Goal: Transaction & Acquisition: Purchase product/service

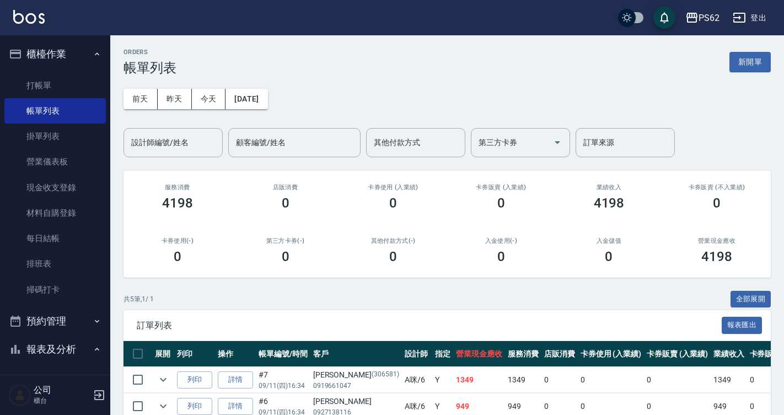
scroll to position [136, 0]
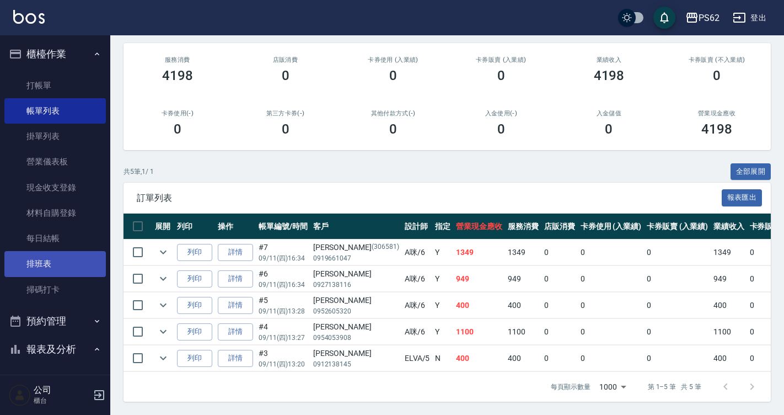
click at [59, 265] on link "排班表" at bounding box center [54, 263] width 101 height 25
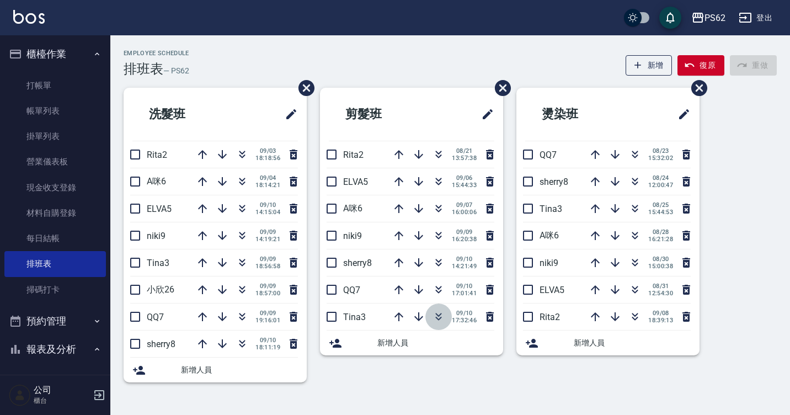
click at [439, 317] on icon "button" at bounding box center [438, 316] width 13 height 13
click at [710, 60] on button "復原" at bounding box center [700, 65] width 47 height 20
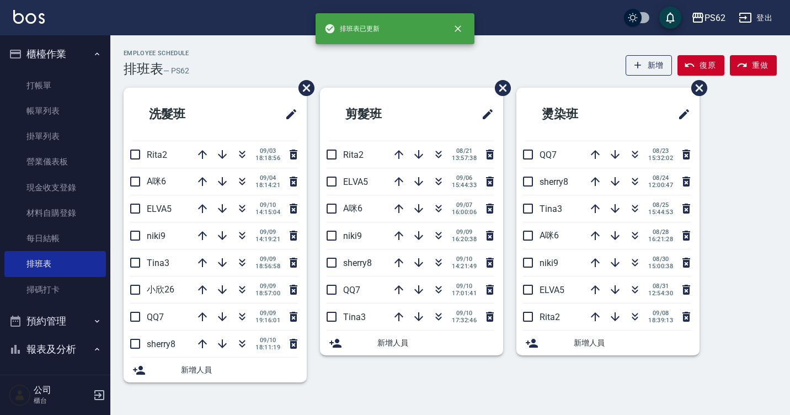
click at [736, 173] on div "洗髮班 Rita2 [DATE] 18:18:56 A咪6 [DATE] 18:14:21 ELVA5 [DATE] 14:15:04 niki9 [DATE…" at bounding box center [443, 242] width 666 height 308
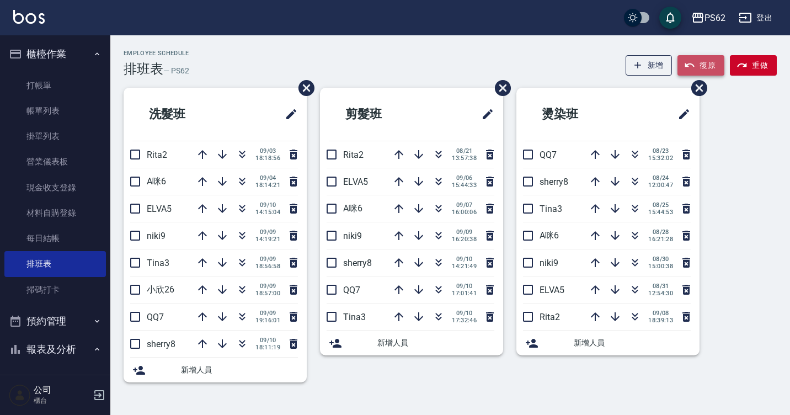
click at [707, 66] on button "復原" at bounding box center [700, 65] width 47 height 20
click at [440, 182] on icon "button" at bounding box center [438, 181] width 13 height 13
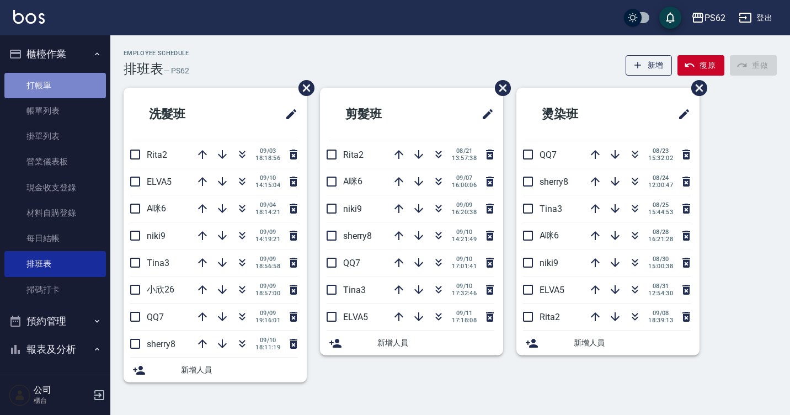
click at [77, 81] on link "打帳單" at bounding box center [54, 85] width 101 height 25
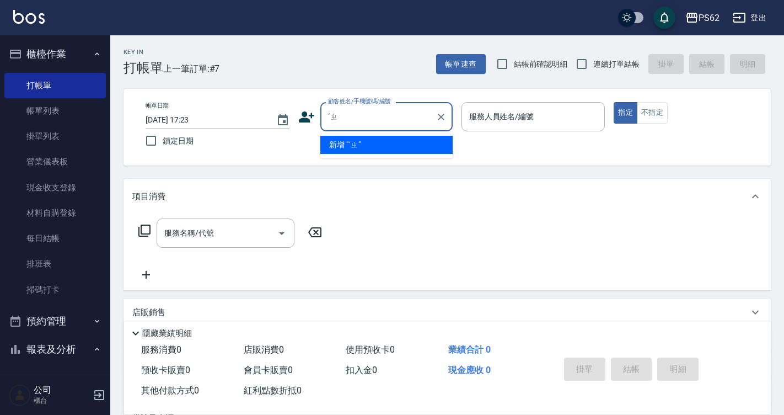
type input "ˊ"
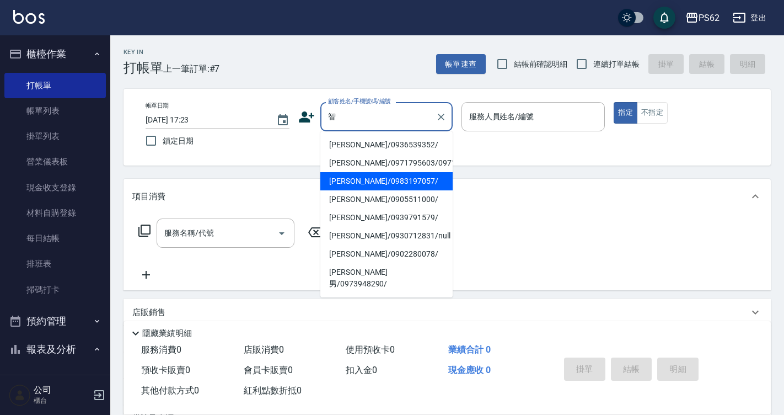
type input "[PERSON_NAME]/0983197057/"
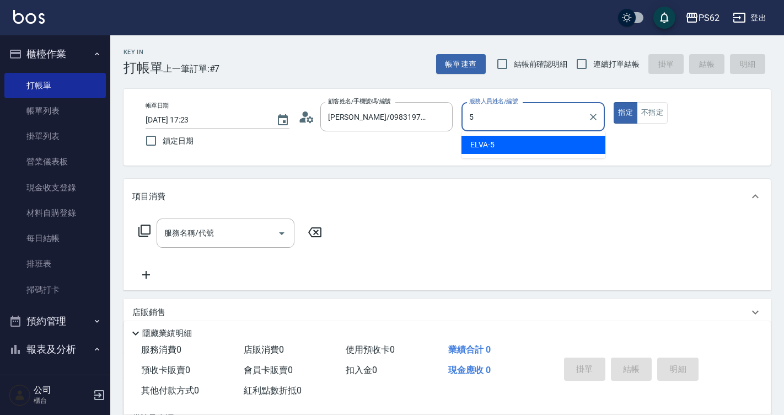
type input "ELVA-5"
type button "true"
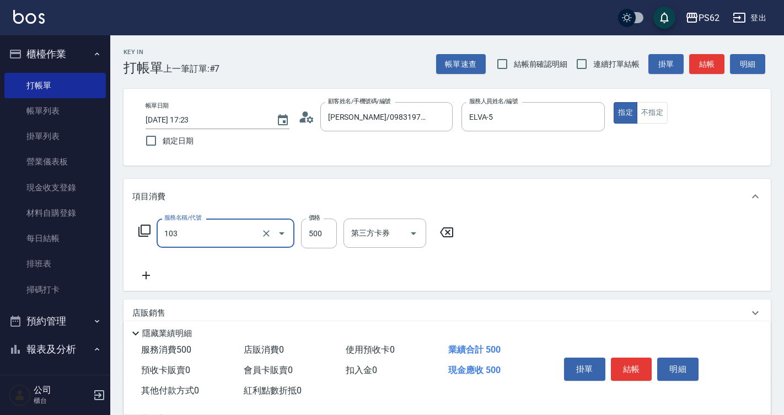
type input "B級洗剪500(103)"
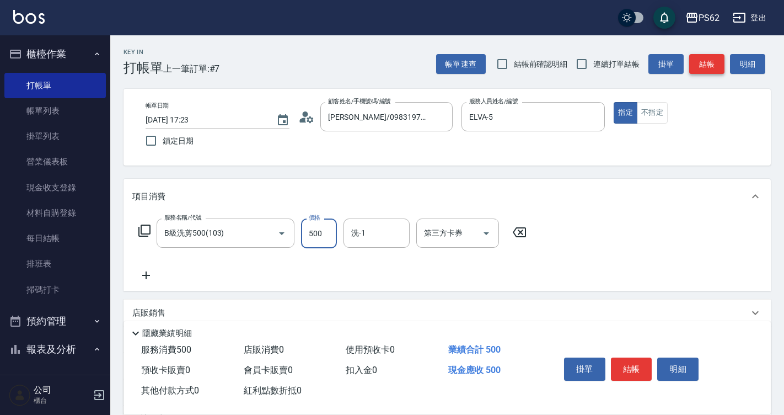
click at [718, 56] on button "結帳" at bounding box center [706, 64] width 35 height 20
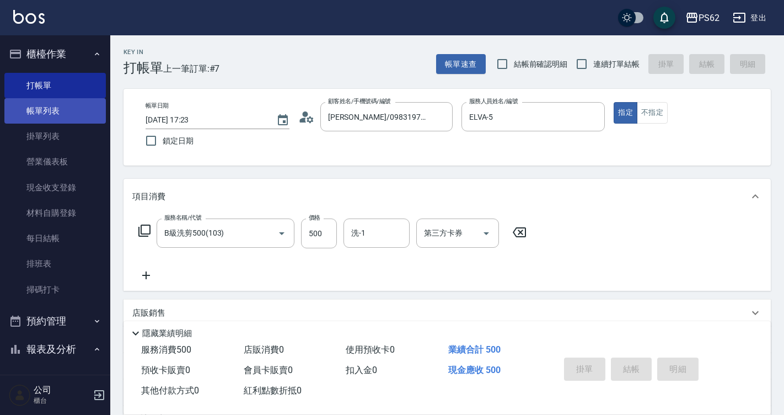
click at [13, 115] on link "帳單列表" at bounding box center [54, 110] width 101 height 25
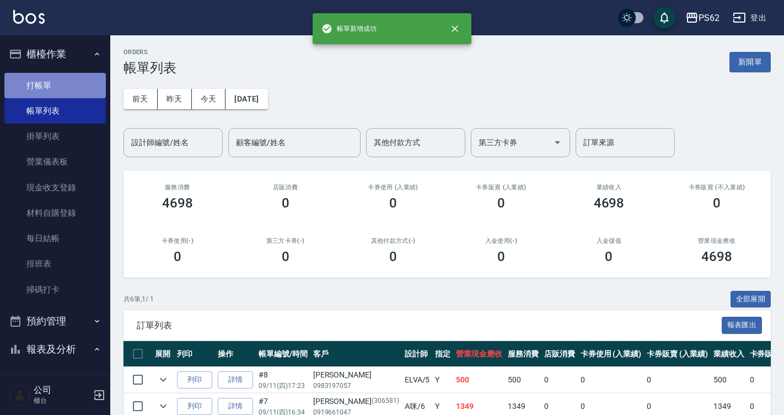
click at [78, 97] on link "打帳單" at bounding box center [54, 85] width 101 height 25
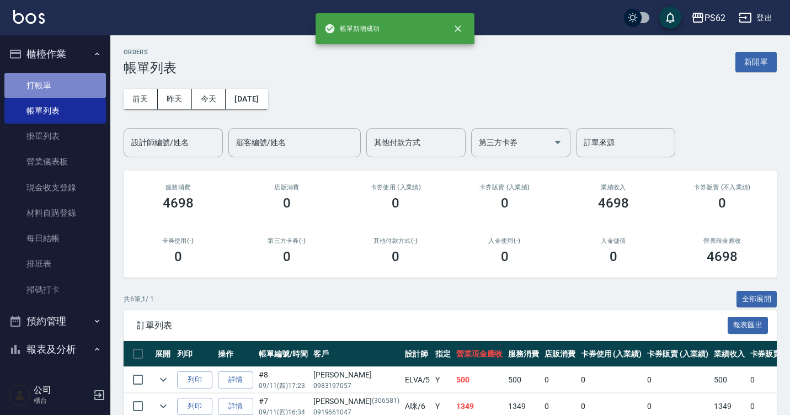
click at [78, 97] on link "打帳單" at bounding box center [54, 85] width 101 height 25
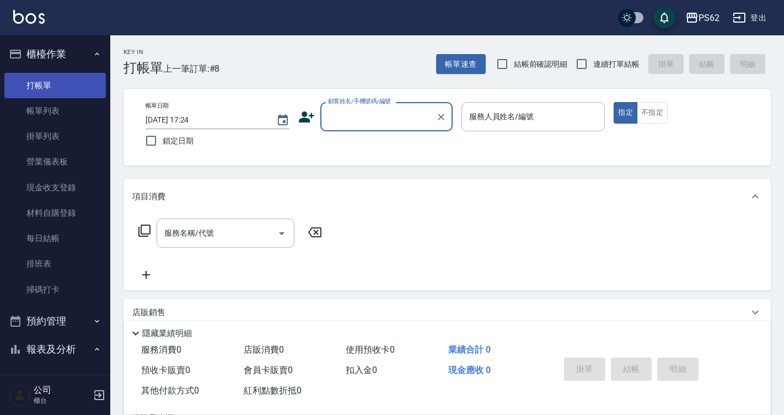
click at [77, 97] on link "打帳單" at bounding box center [54, 85] width 101 height 25
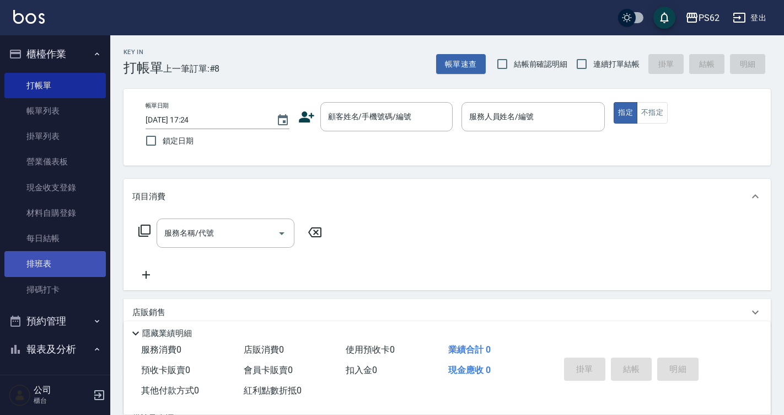
click at [62, 264] on link "排班表" at bounding box center [54, 263] width 101 height 25
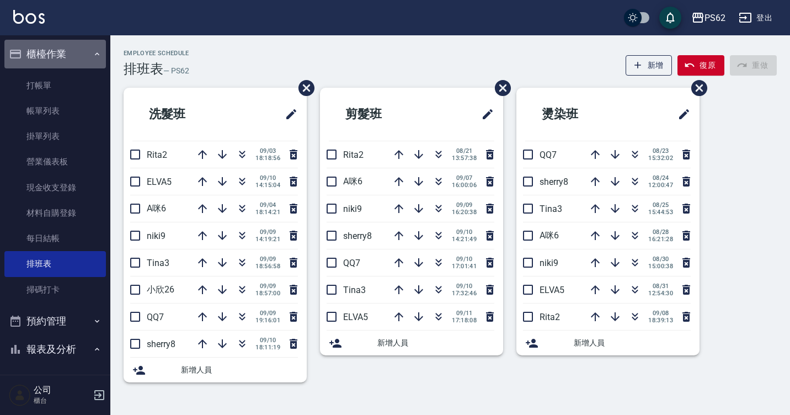
click at [91, 63] on button "櫃檯作業" at bounding box center [54, 54] width 101 height 29
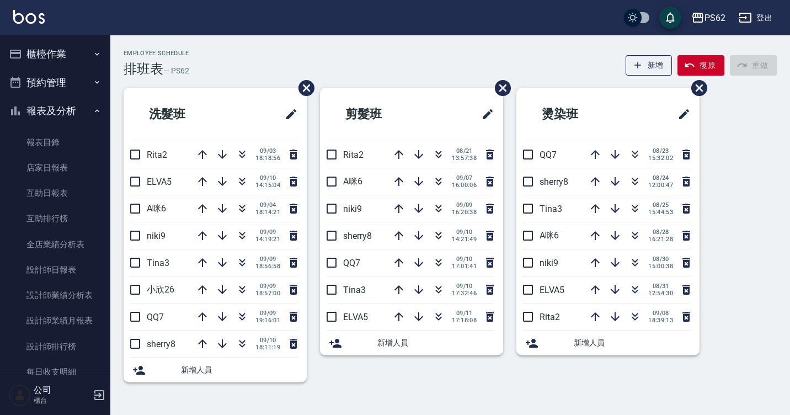
click at [52, 52] on button "櫃檯作業" at bounding box center [54, 54] width 101 height 29
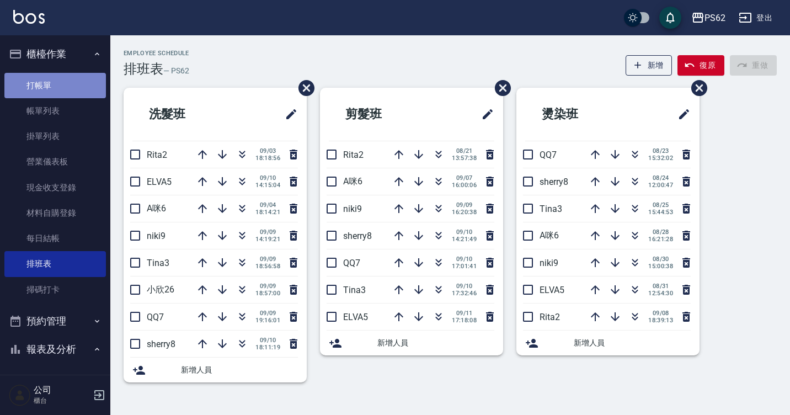
click at [56, 88] on link "打帳單" at bounding box center [54, 85] width 101 height 25
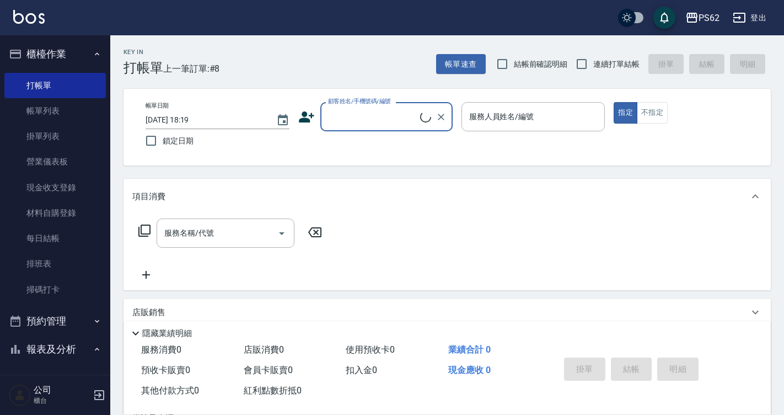
click at [380, 112] on input "顧客姓名/手機號碼/編號" at bounding box center [372, 116] width 95 height 19
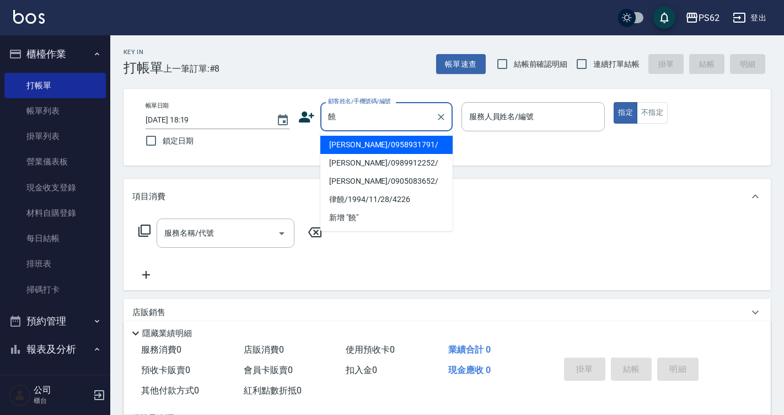
type input "[PERSON_NAME]/0958931791/"
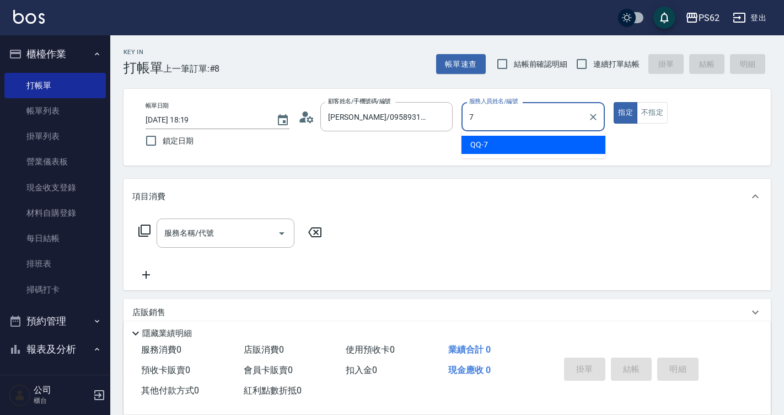
type input "QQ-7"
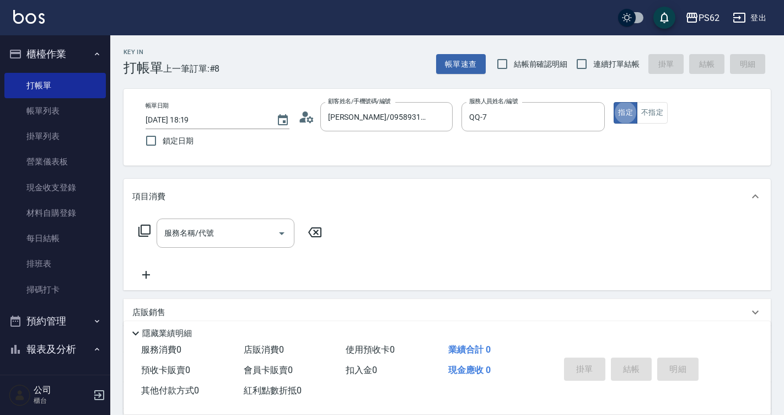
type button "true"
type input "ㄊ"
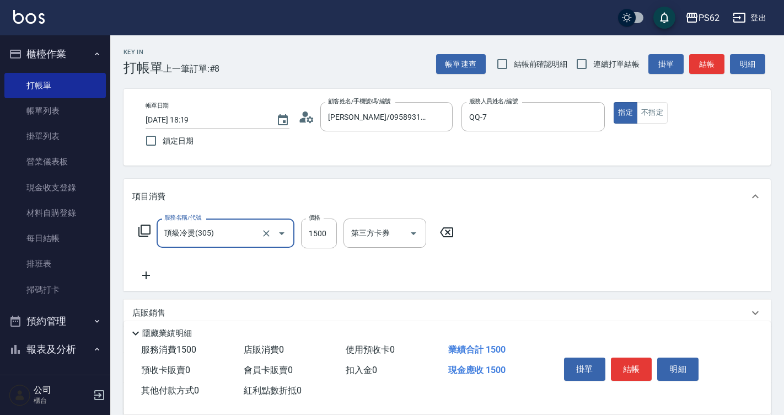
type input "頂級冷燙(305)"
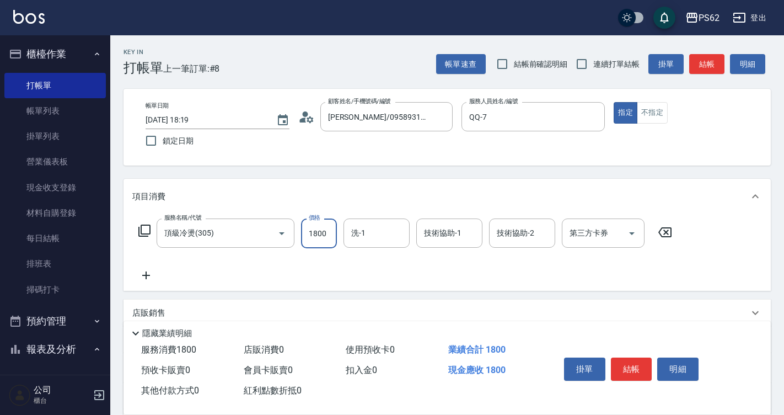
type input "1800"
type input "安安-28"
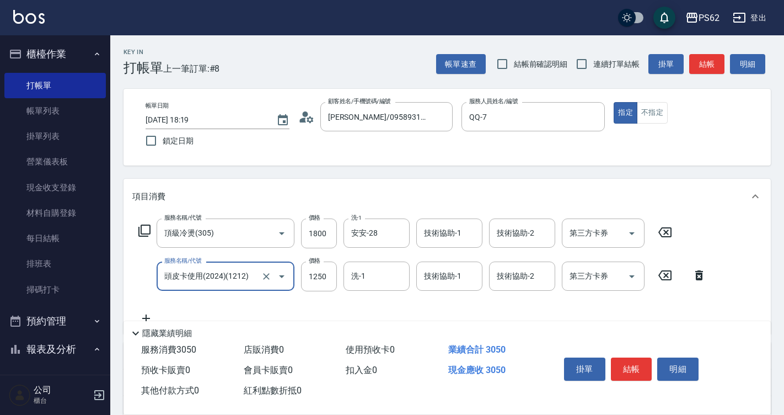
type input "頭皮卡使用(2024)(1212)"
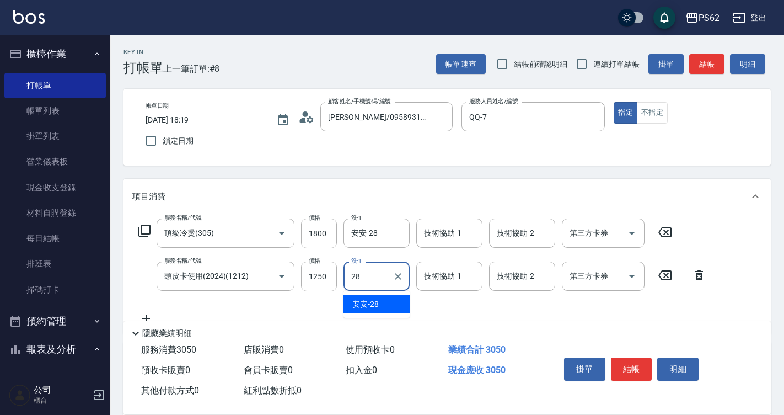
type input "安安-28"
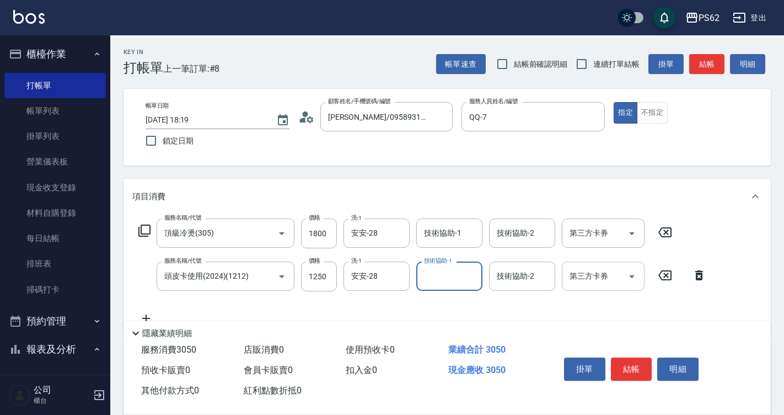
click at [595, 270] on input "第三方卡券" at bounding box center [595, 275] width 56 height 19
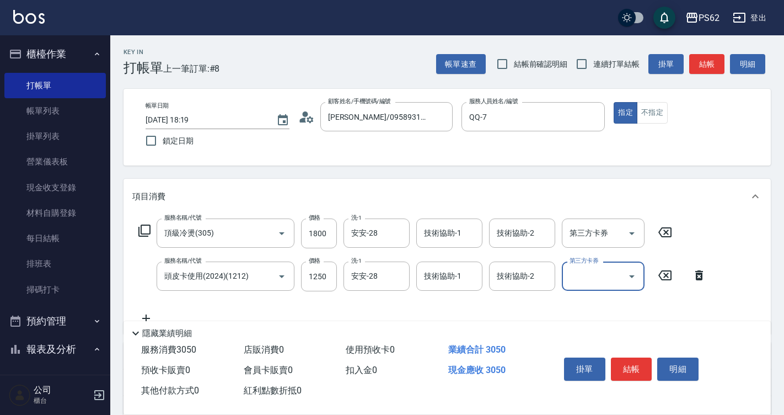
click at [595, 270] on div "第三方卡券 第三方卡券" at bounding box center [603, 275] width 83 height 29
click at [579, 271] on input "第三方卡券" at bounding box center [595, 275] width 56 height 19
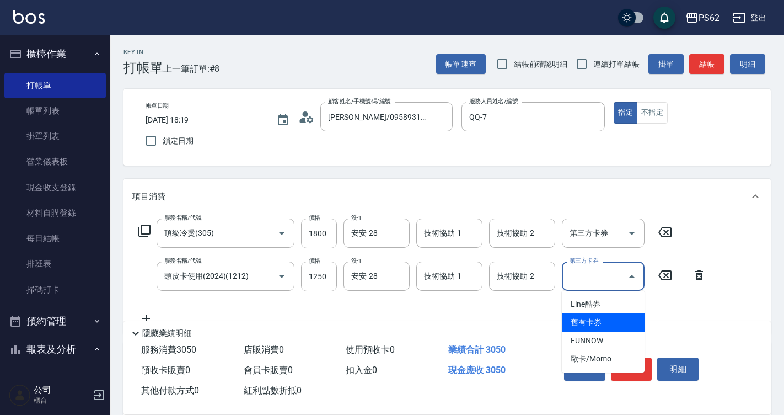
click at [587, 326] on span "舊有卡券" at bounding box center [603, 322] width 83 height 18
type input "舊有卡券"
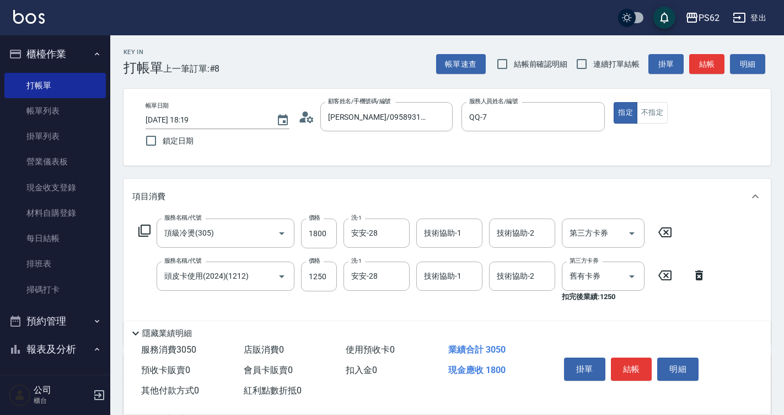
click at [506, 326] on div "隱藏業績明細" at bounding box center [450, 332] width 642 height 13
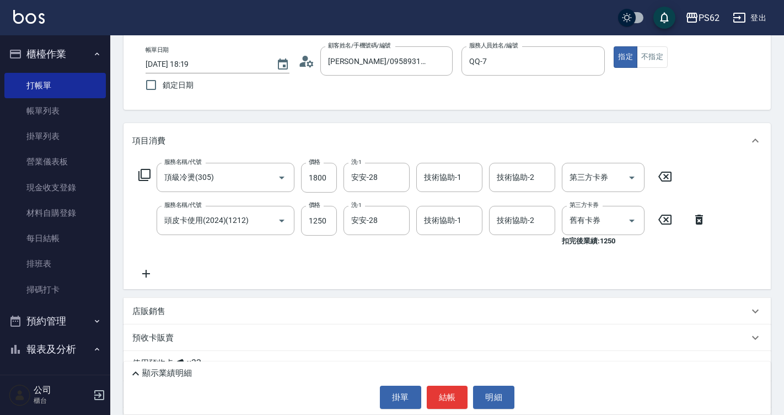
scroll to position [135, 0]
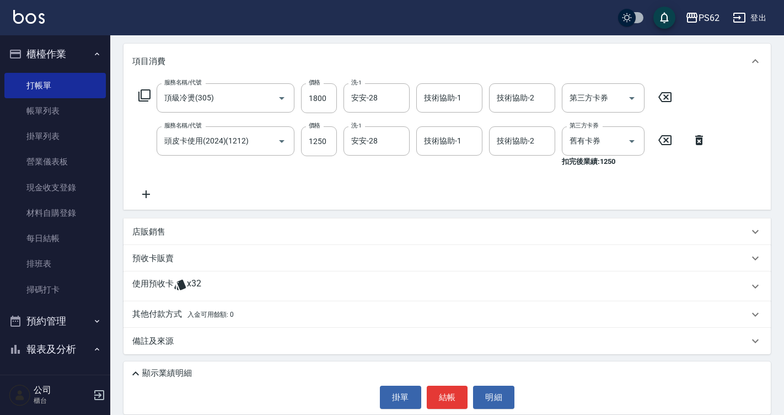
click at [163, 318] on p "其他付款方式 入金可用餘額: 0" at bounding box center [182, 314] width 101 height 12
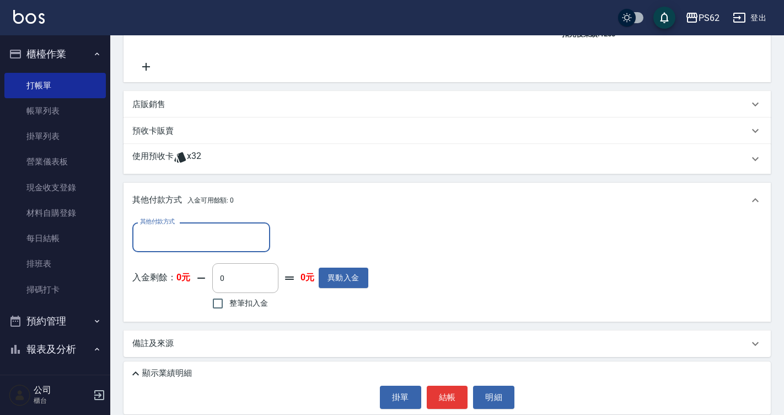
scroll to position [264, 0]
click at [181, 232] on input "其他付款方式" at bounding box center [201, 235] width 128 height 19
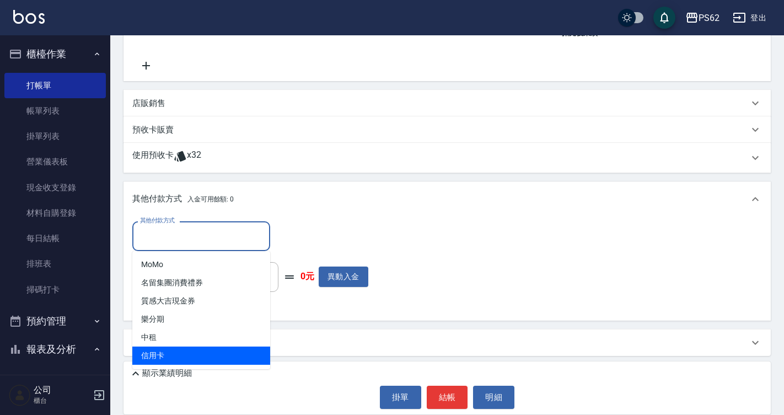
click at [157, 356] on span "信用卡" at bounding box center [201, 355] width 138 height 18
type input "信用卡"
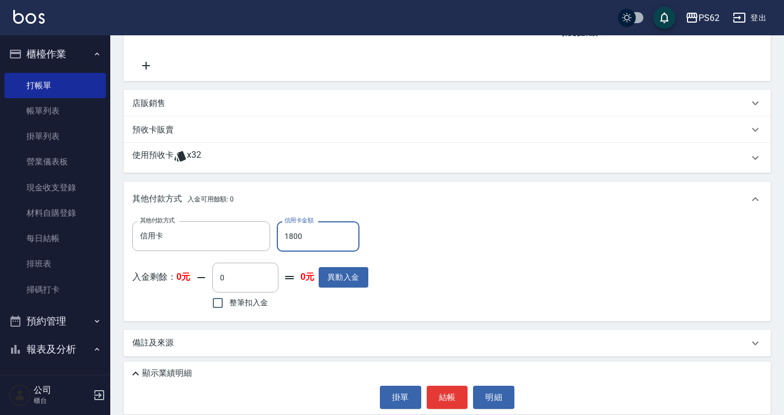
type input "1800"
click at [445, 399] on button "結帳" at bounding box center [447, 397] width 41 height 23
click at [445, 399] on div "掛單 結帳 明細" at bounding box center [447, 397] width 636 height 23
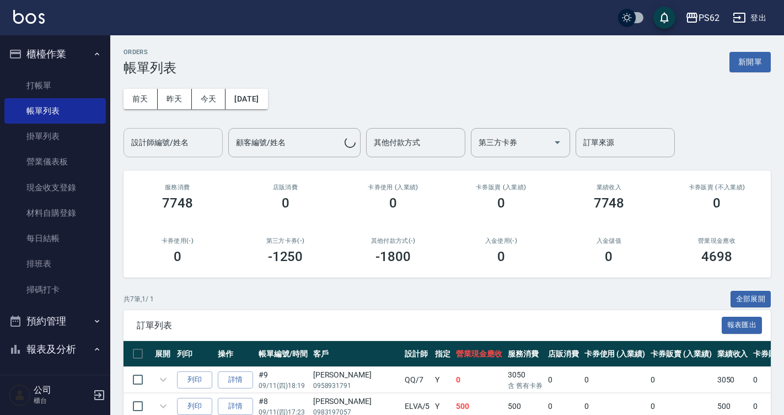
click at [181, 145] on input "設計師編號/姓名" at bounding box center [173, 142] width 89 height 19
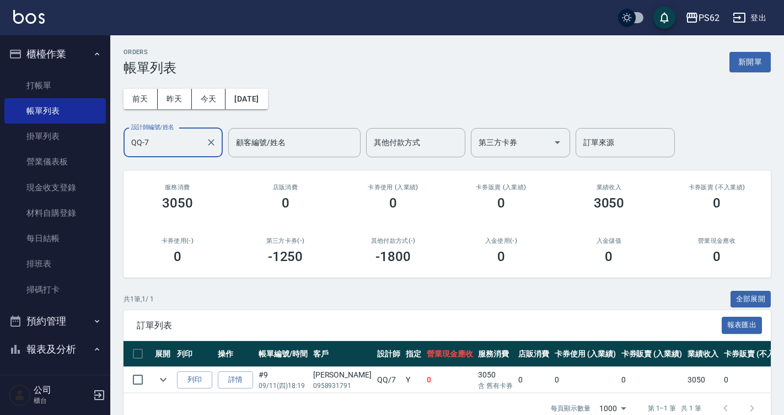
scroll to position [30, 0]
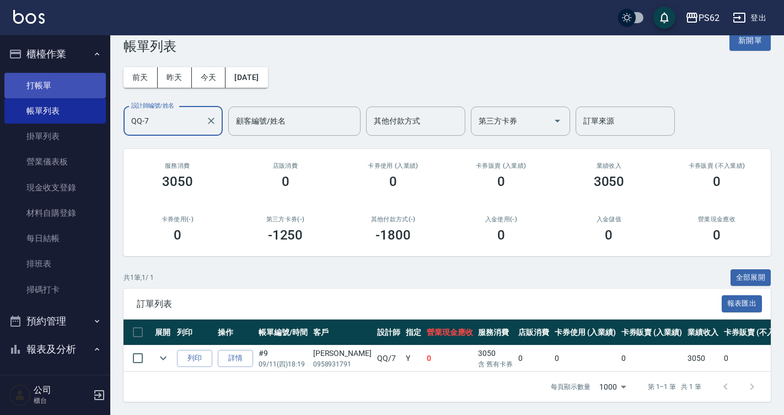
type input "QQ-7"
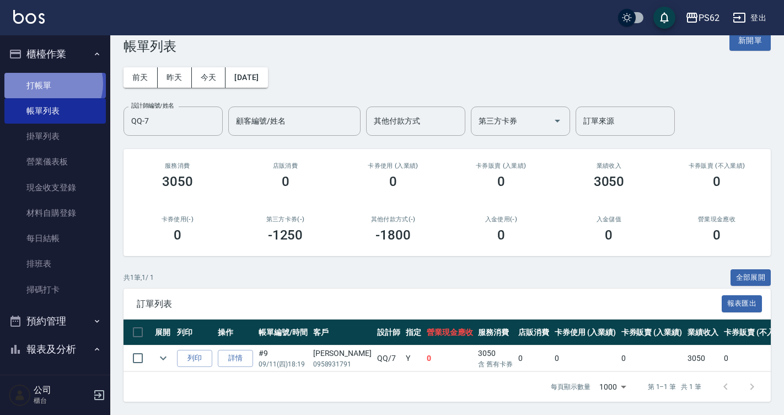
click at [51, 83] on link "打帳單" at bounding box center [54, 85] width 101 height 25
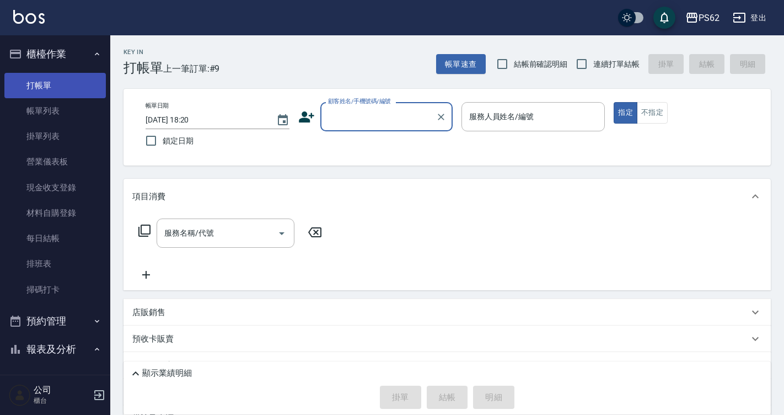
click at [50, 83] on link "打帳單" at bounding box center [54, 85] width 101 height 25
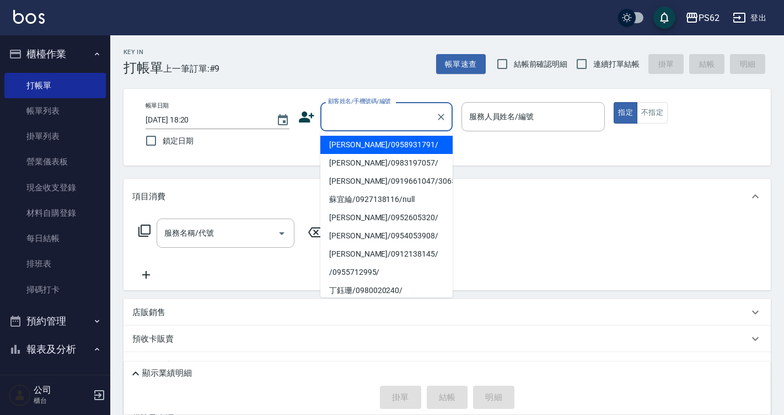
click at [344, 120] on input "顧客姓名/手機號碼/編號" at bounding box center [378, 116] width 106 height 19
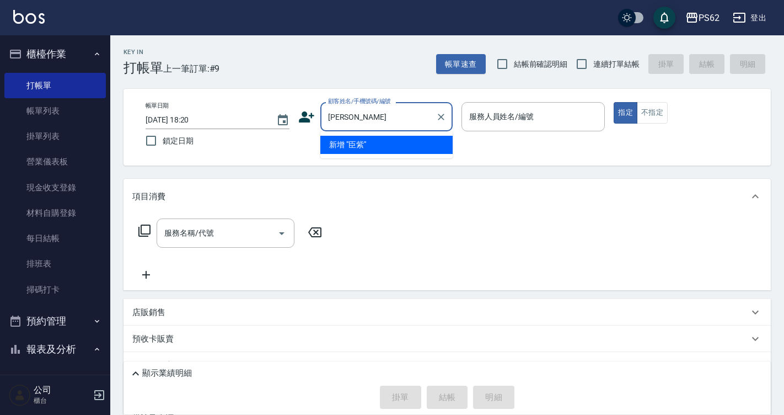
click at [335, 115] on input "[PERSON_NAME]" at bounding box center [378, 116] width 106 height 19
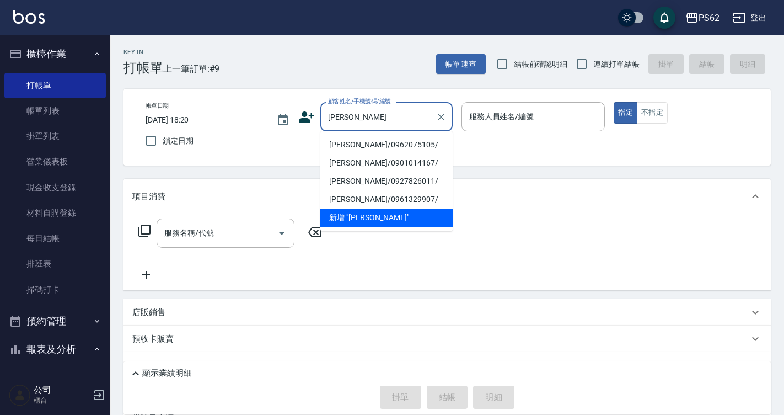
click at [331, 141] on li "[PERSON_NAME]/0962075105/" at bounding box center [386, 145] width 132 height 18
type input "[PERSON_NAME]/0962075105/"
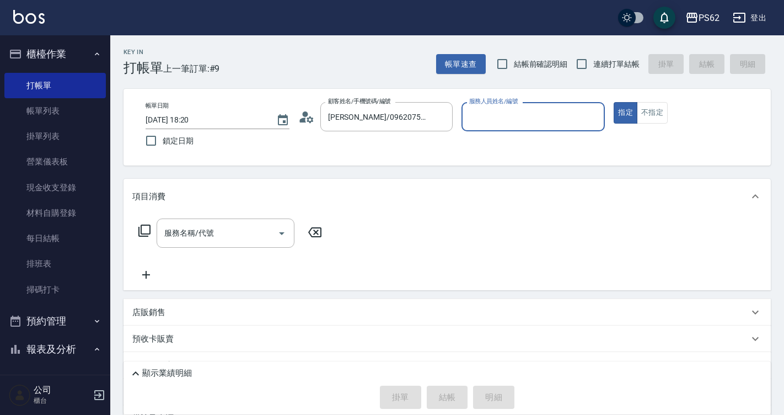
click at [498, 117] on input "服務人員姓名/編號" at bounding box center [534, 116] width 134 height 19
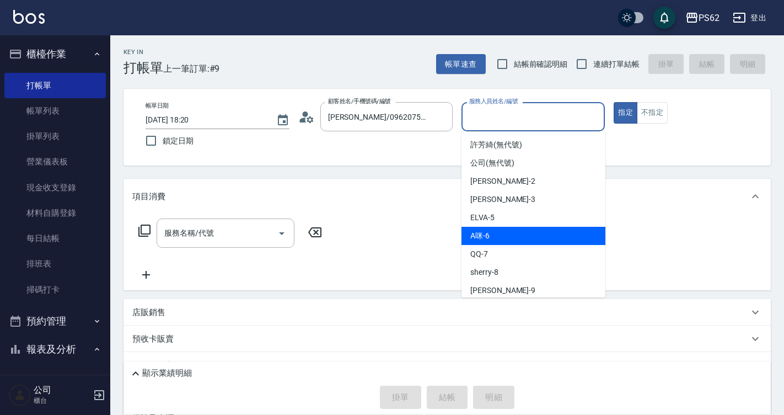
click at [501, 243] on div "A咪 -6" at bounding box center [534, 236] width 144 height 18
type input "A咪-6"
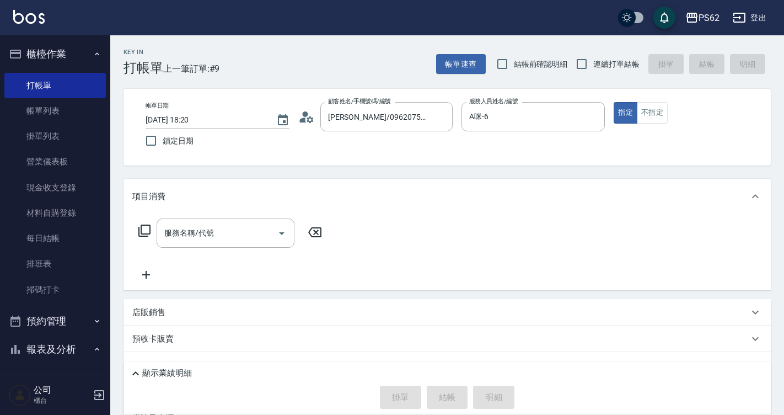
click at [147, 228] on icon at bounding box center [144, 230] width 13 height 13
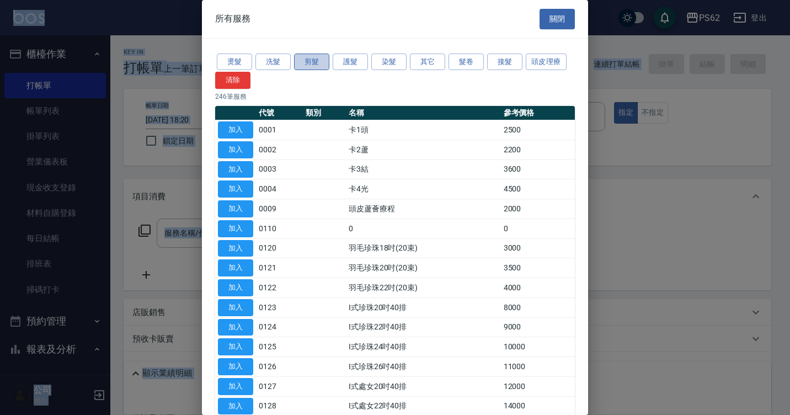
click at [303, 60] on button "剪髮" at bounding box center [311, 61] width 35 height 17
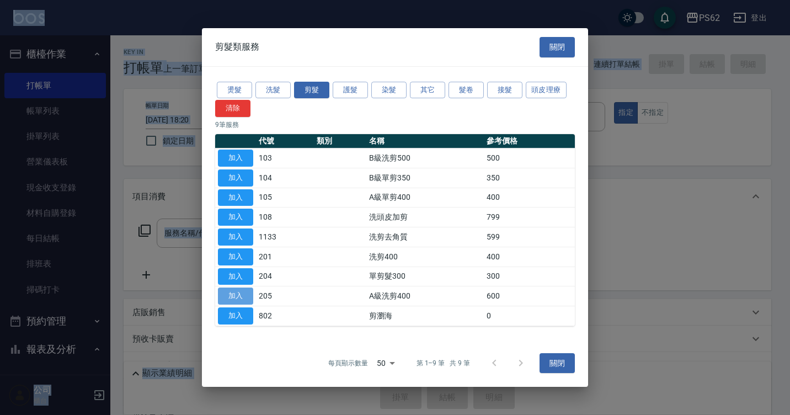
click at [239, 294] on button "加入" at bounding box center [235, 295] width 35 height 17
type input "A級洗剪400(205)"
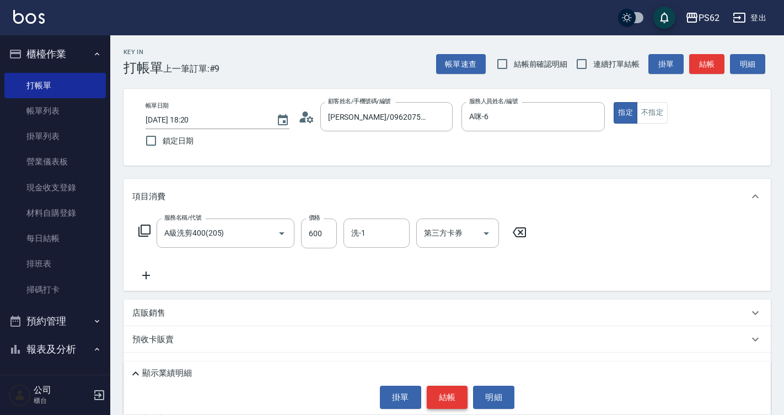
click at [445, 392] on button "結帳" at bounding box center [447, 397] width 41 height 23
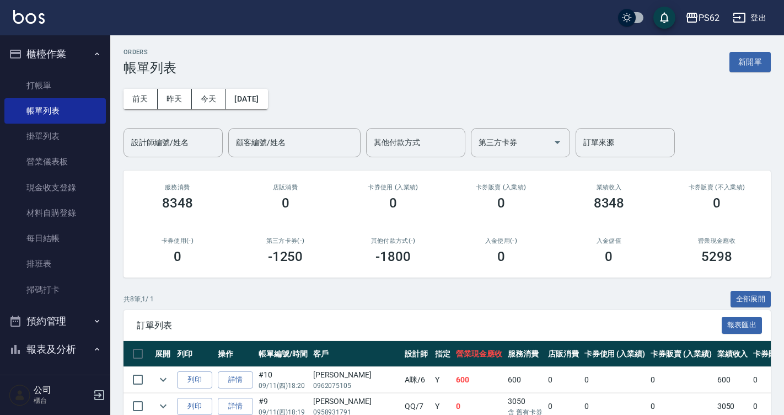
drag, startPoint x: 60, startPoint y: 74, endPoint x: 175, endPoint y: 95, distance: 116.6
click at [60, 74] on link "打帳單" at bounding box center [54, 85] width 101 height 25
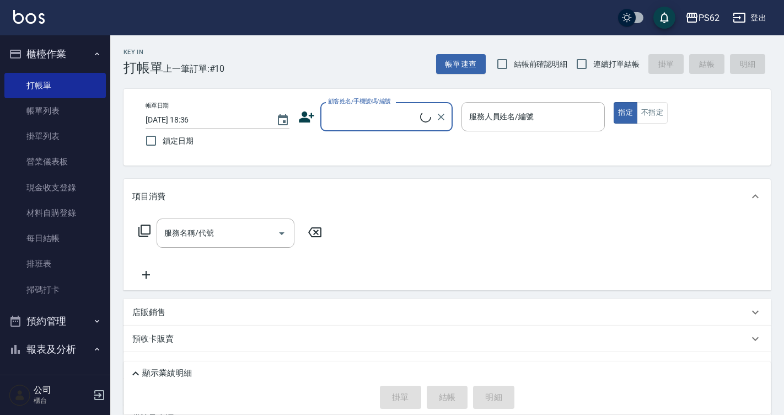
click at [397, 124] on input "顧客姓名/手機號碼/編號" at bounding box center [372, 116] width 95 height 19
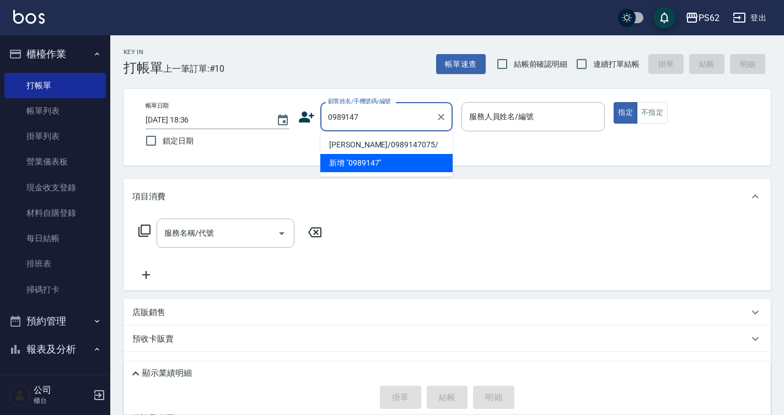
click at [376, 147] on li "[PERSON_NAME]/0989147075/" at bounding box center [386, 145] width 132 height 18
type input "[PERSON_NAME]/0989147075/"
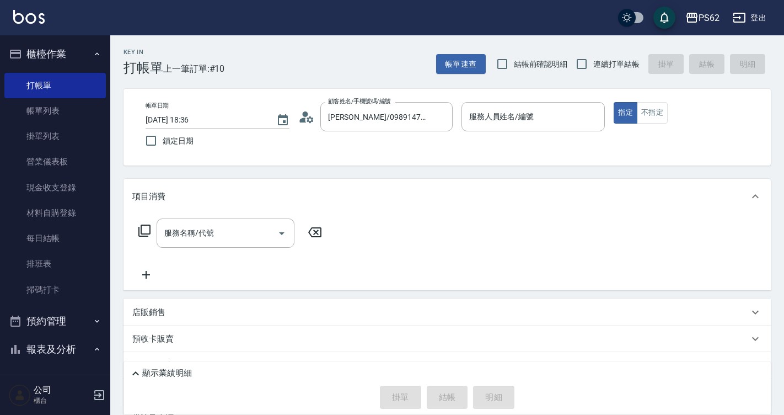
click at [306, 115] on circle at bounding box center [305, 114] width 6 height 6
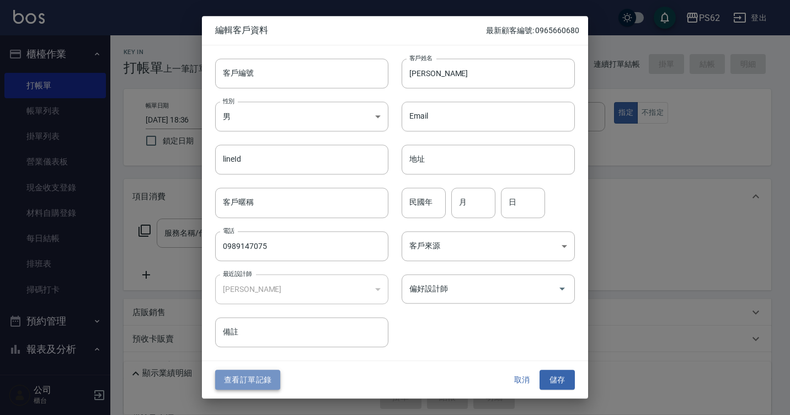
click at [238, 382] on button "查看訂單記錄" at bounding box center [247, 380] width 65 height 20
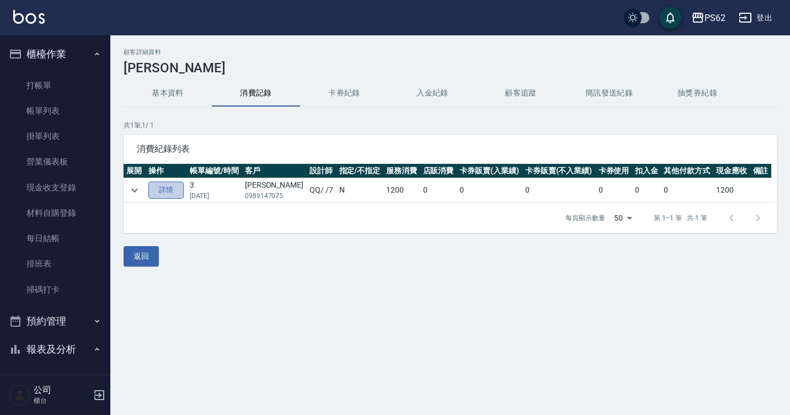
click at [171, 186] on link "詳情" at bounding box center [165, 189] width 35 height 17
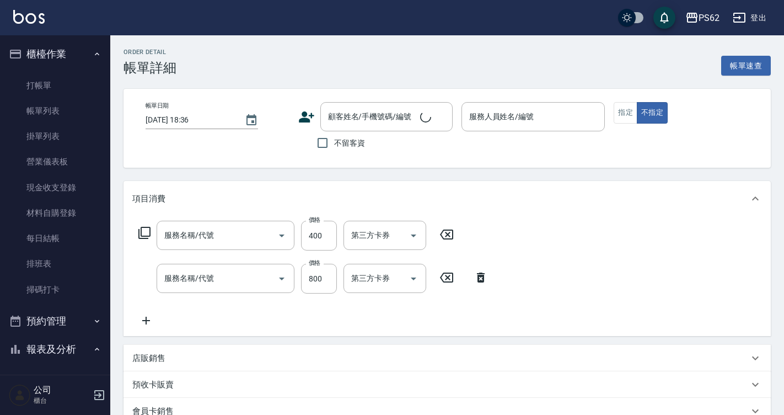
type input "[DATE] 14:42"
type input "QQ-7"
type input "洗剪400(201)"
type input "局部燙(303)"
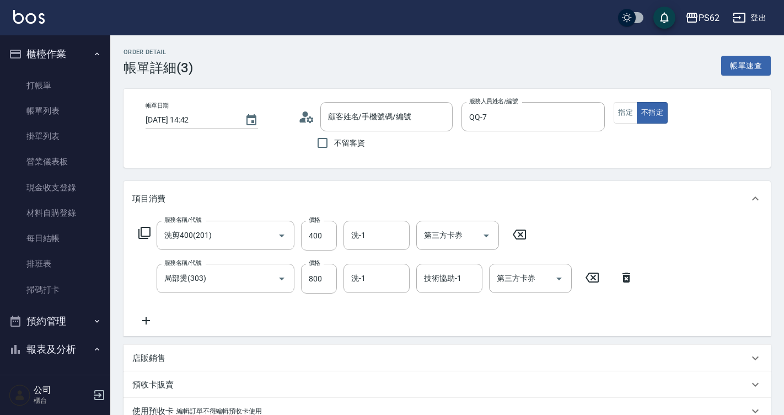
type input "[PERSON_NAME]/0989147075/"
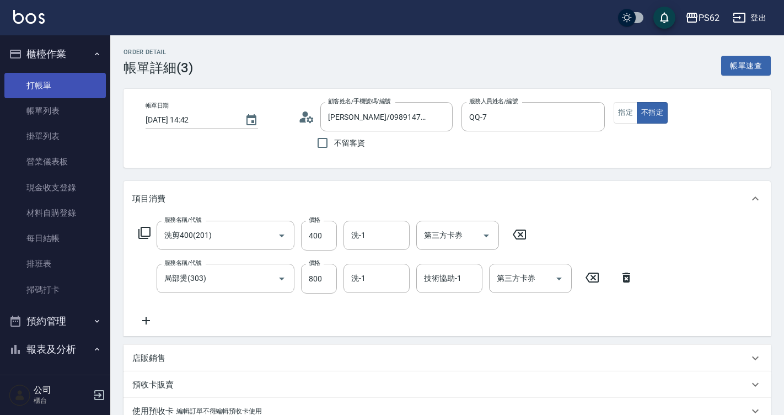
click at [74, 85] on link "打帳單" at bounding box center [54, 85] width 101 height 25
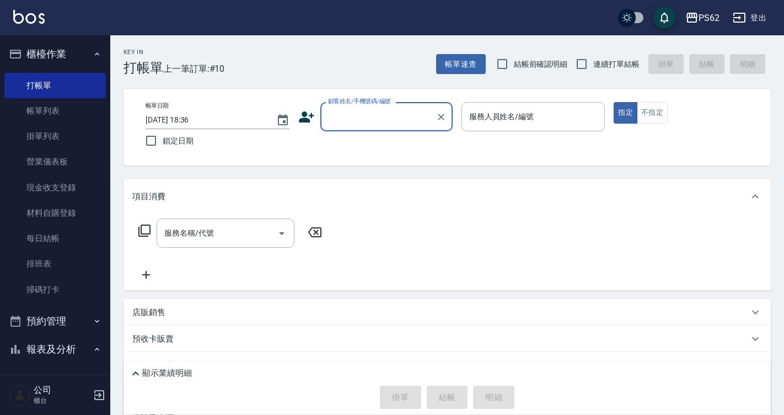
click at [364, 115] on input "顧客姓名/手機號碼/編號" at bounding box center [378, 116] width 106 height 19
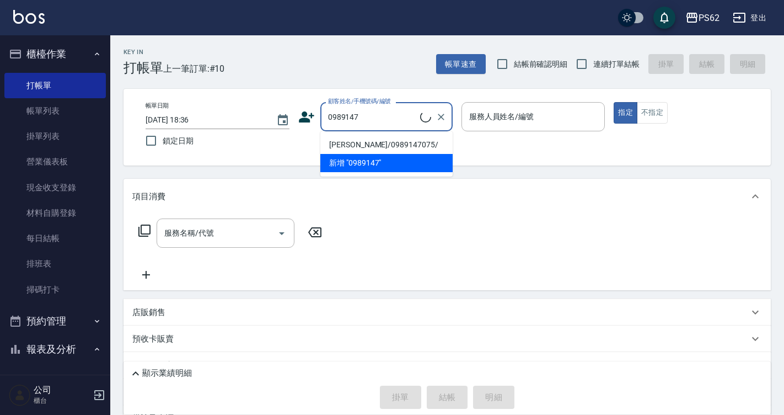
click at [348, 143] on li "[PERSON_NAME]/0989147075/" at bounding box center [386, 145] width 132 height 18
type input "[PERSON_NAME]/0989147075/"
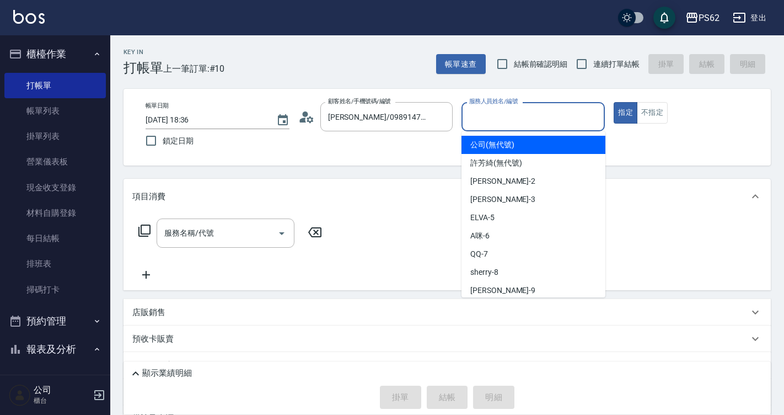
click at [521, 117] on input "服務人員姓名/編號" at bounding box center [534, 116] width 134 height 19
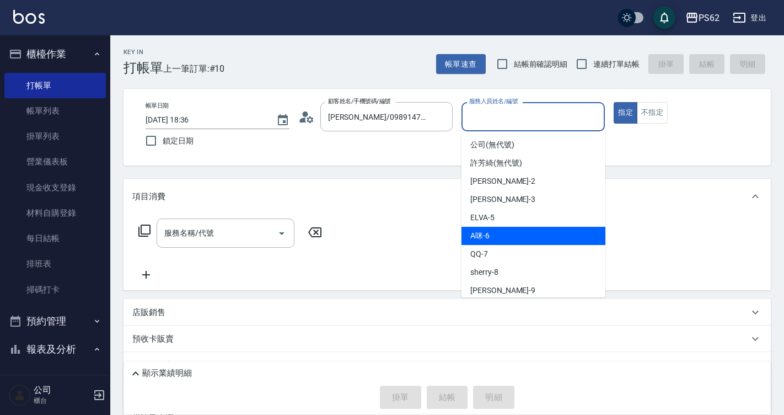
click at [518, 236] on div "A咪 -6" at bounding box center [534, 236] width 144 height 18
type input "A咪-6"
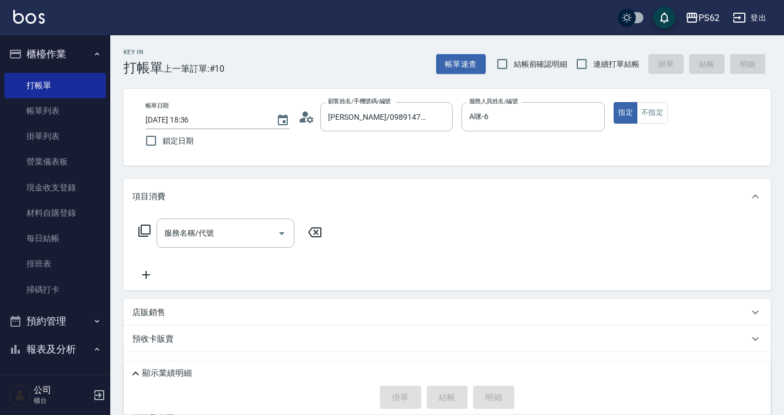
click at [143, 230] on icon at bounding box center [144, 230] width 13 height 13
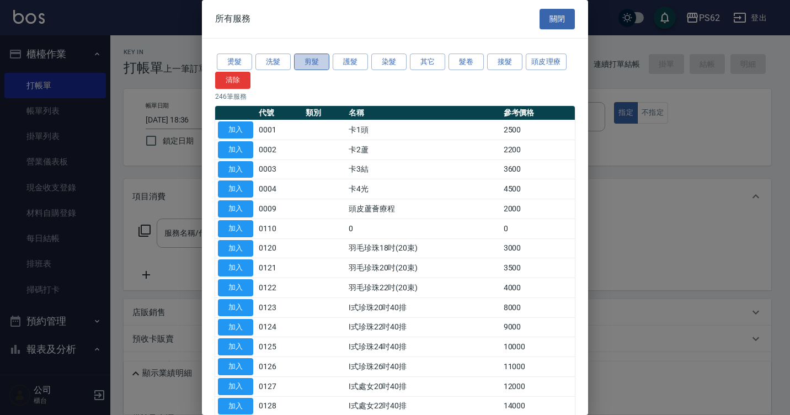
click at [311, 63] on button "剪髮" at bounding box center [311, 61] width 35 height 17
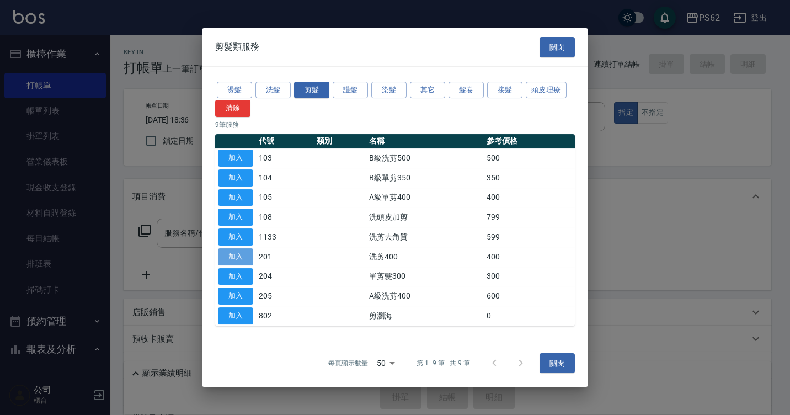
click at [244, 252] on button "加入" at bounding box center [235, 256] width 35 height 17
type input "洗剪400(201)"
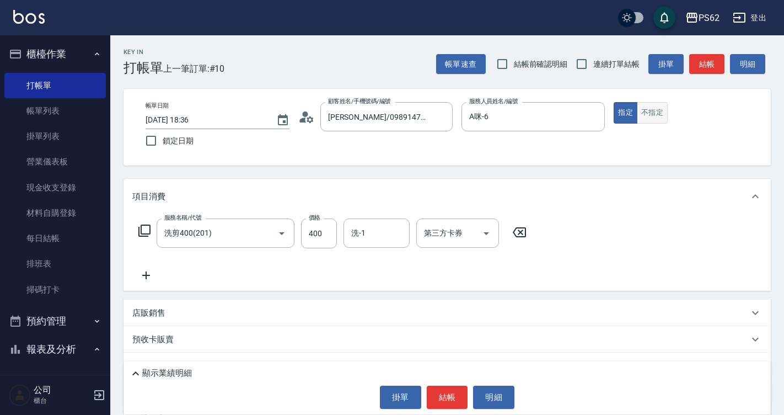
click at [659, 112] on button "不指定" at bounding box center [652, 113] width 31 height 22
click at [447, 395] on button "結帳" at bounding box center [447, 397] width 41 height 23
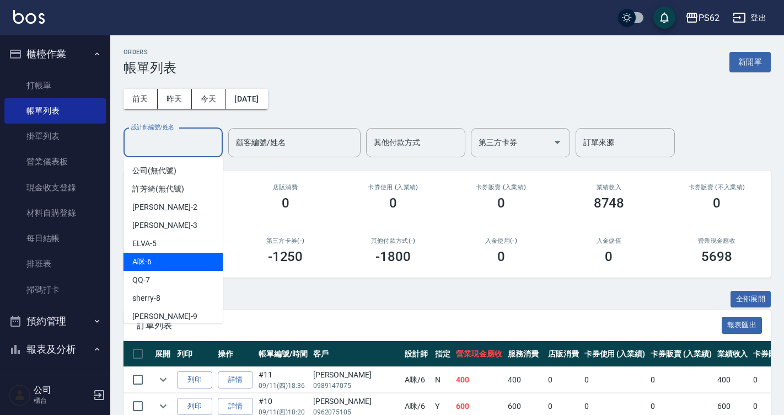
drag, startPoint x: 159, startPoint y: 140, endPoint x: 168, endPoint y: 258, distance: 117.8
click at [168, 258] on body "PS62 登出 櫃檯作業 打帳單 帳單列表 掛單列表 營業儀表板 現金收支登錄 材料自購登錄 每日結帳 排班表 掃碼打卡 預約管理 預約管理 單日預約紀錄 單…" at bounding box center [392, 324] width 784 height 648
click at [168, 258] on div "A咪 -6" at bounding box center [173, 262] width 99 height 18
type input "A咪-6"
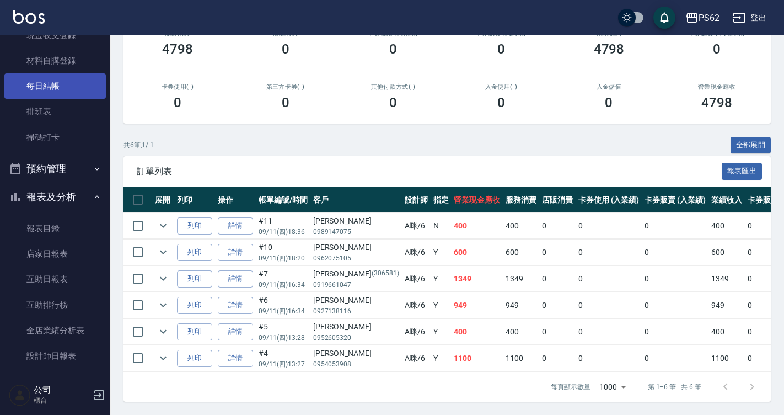
scroll to position [165, 0]
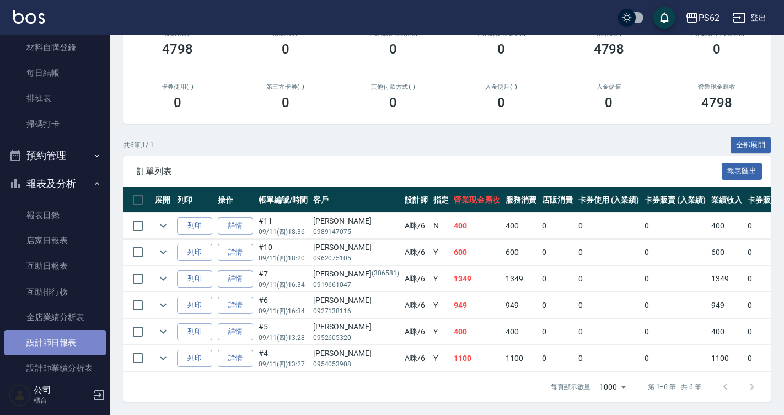
click at [67, 341] on link "設計師日報表" at bounding box center [54, 342] width 101 height 25
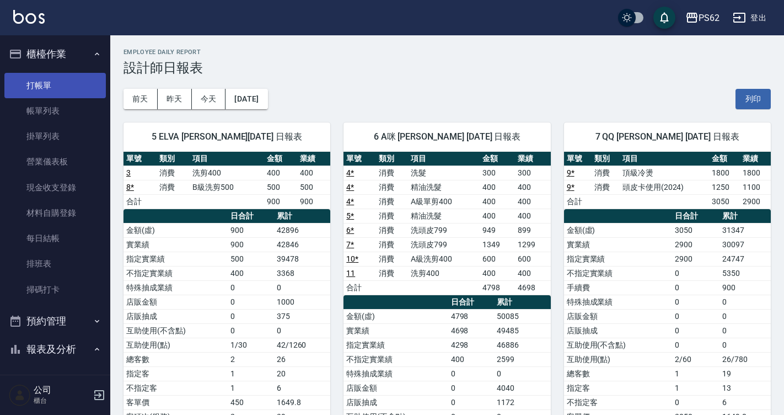
click at [69, 83] on link "打帳單" at bounding box center [54, 85] width 101 height 25
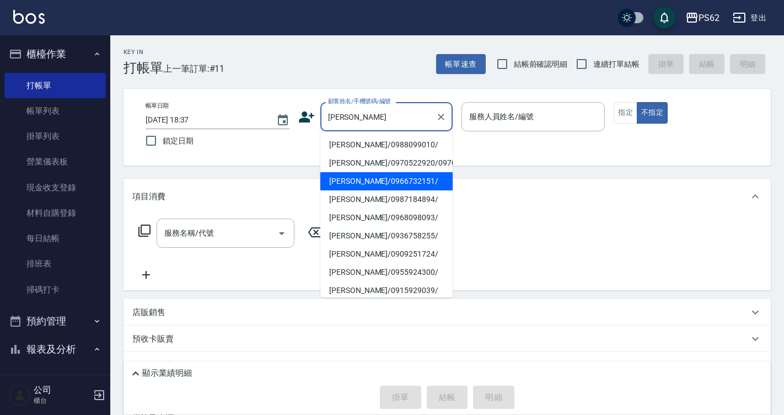
type input "[PERSON_NAME]/0966732151/"
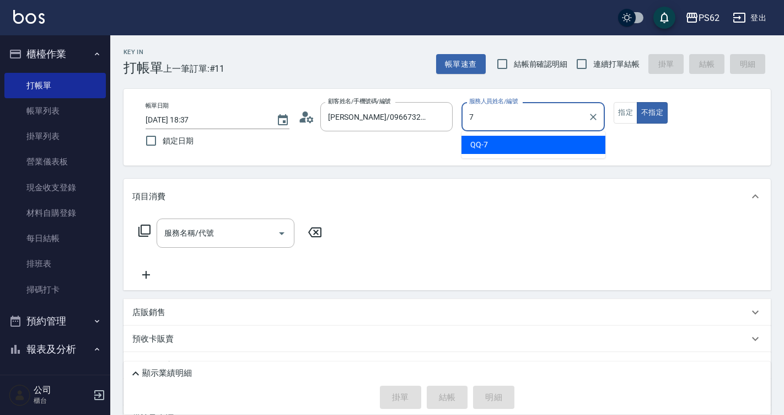
type input "QQ-7"
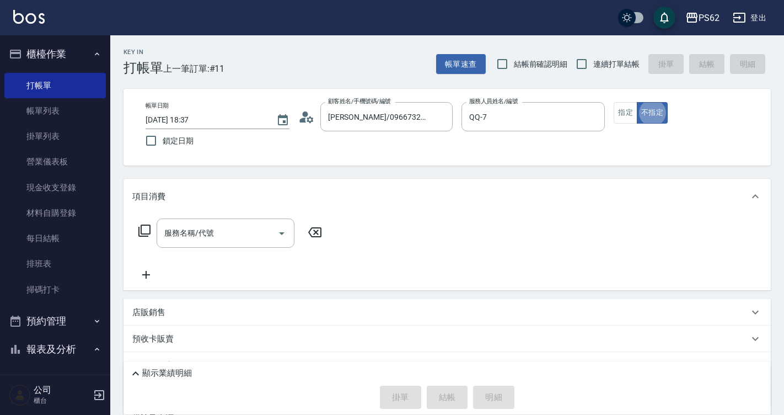
type button "false"
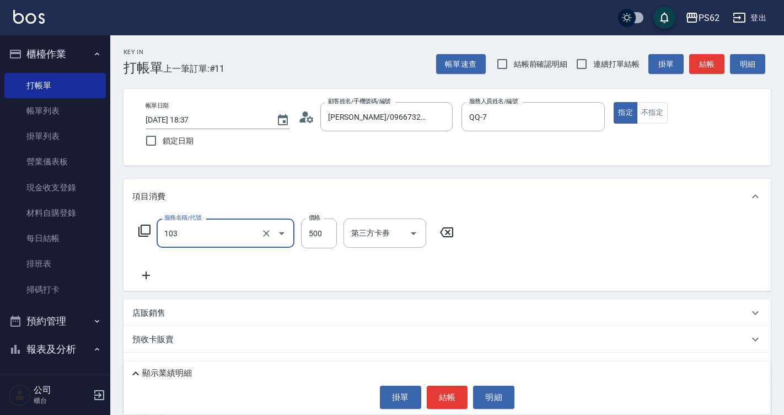
type input "B級洗剪500(103)"
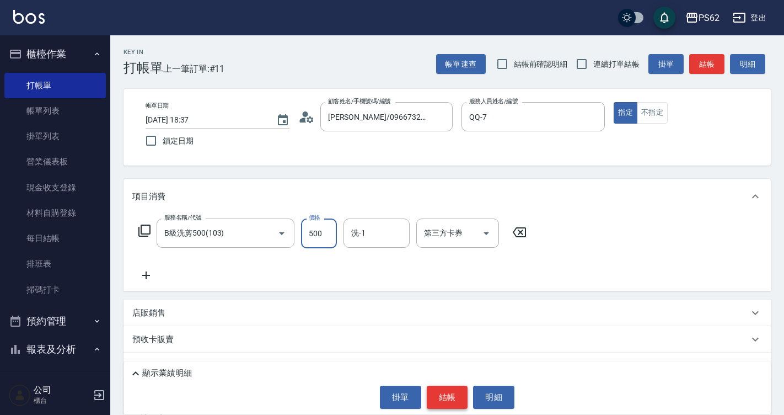
click at [449, 392] on button "結帳" at bounding box center [447, 397] width 41 height 23
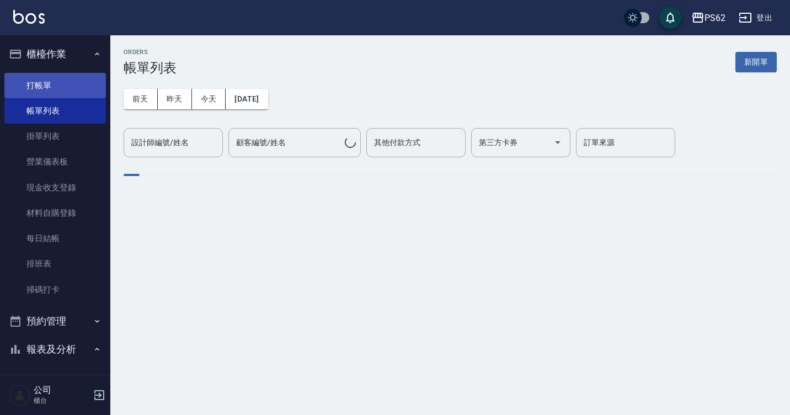
click at [56, 81] on link "打帳單" at bounding box center [54, 85] width 101 height 25
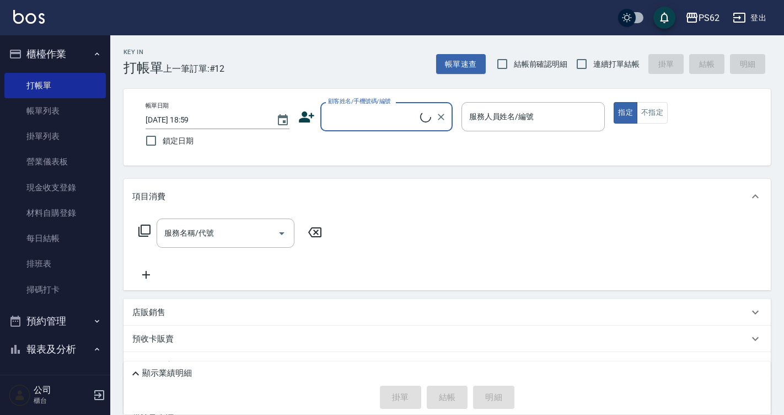
click at [345, 121] on input "顧客姓名/手機號碼/編號" at bounding box center [372, 116] width 95 height 19
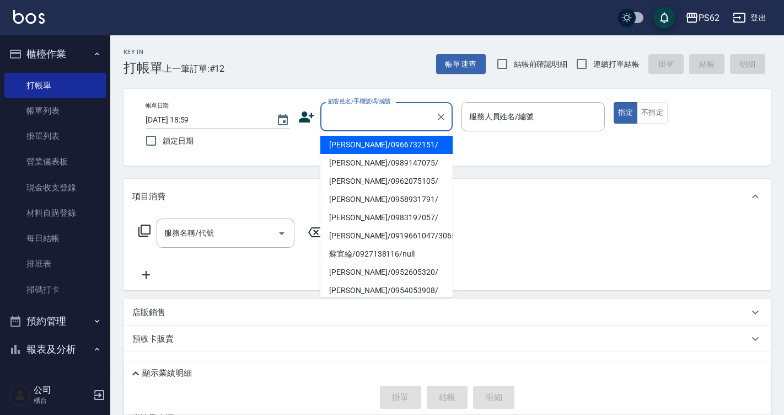
click at [345, 141] on li "[PERSON_NAME]/0966732151/" at bounding box center [386, 145] width 132 height 18
type input "[PERSON_NAME]/0966732151/"
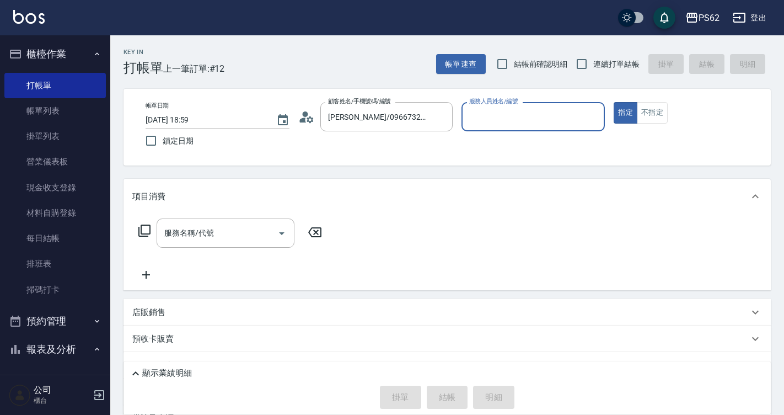
click at [303, 109] on icon at bounding box center [306, 117] width 17 height 17
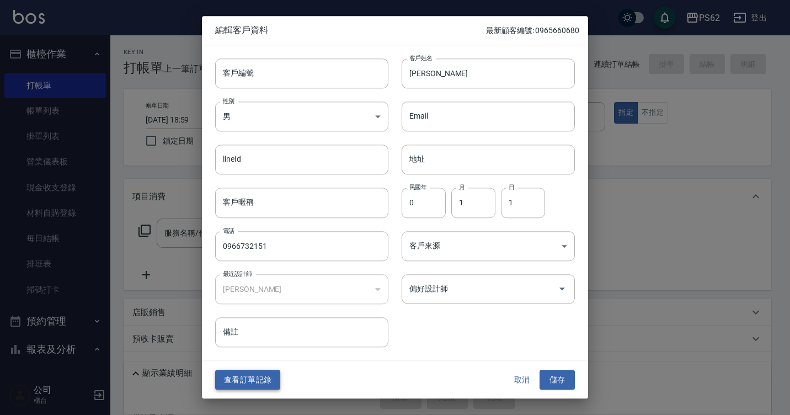
click at [249, 383] on button "查看訂單記錄" at bounding box center [247, 380] width 65 height 20
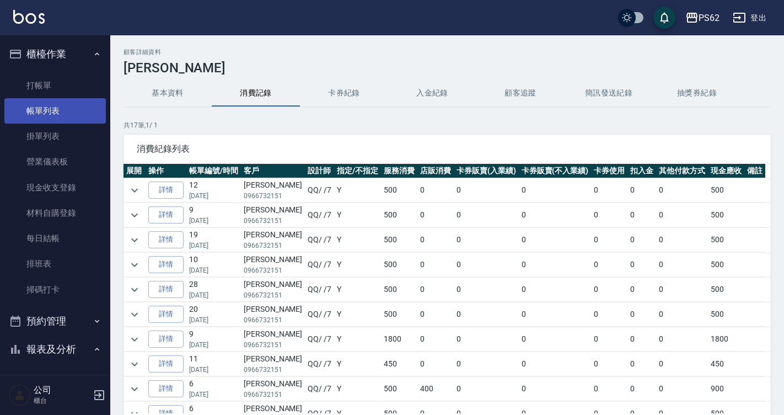
click at [48, 116] on link "帳單列表" at bounding box center [54, 110] width 101 height 25
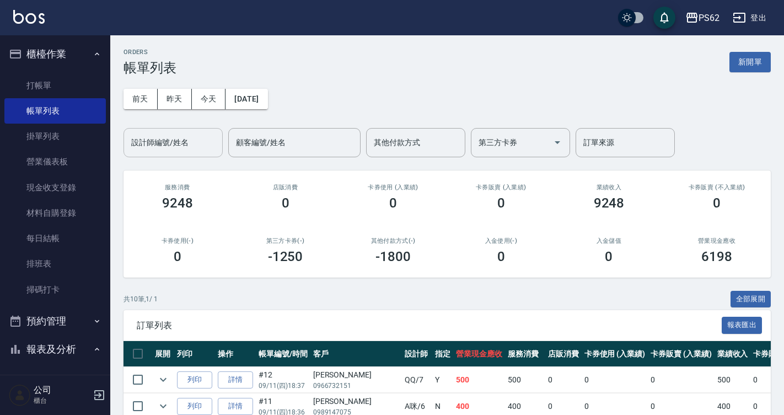
click at [182, 148] on input "設計師編號/姓名" at bounding box center [173, 142] width 89 height 19
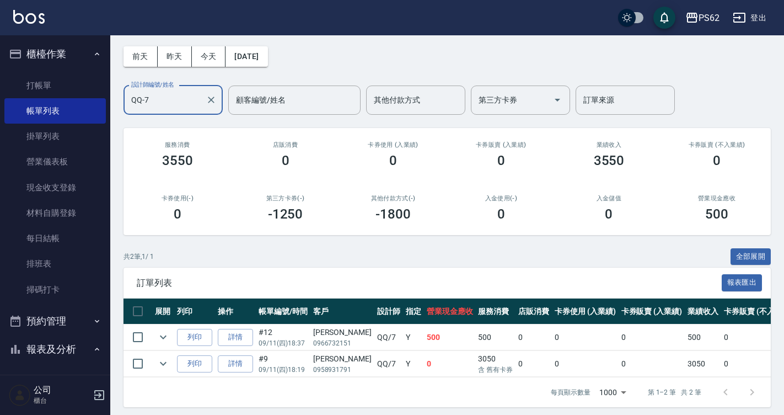
scroll to position [56, 0]
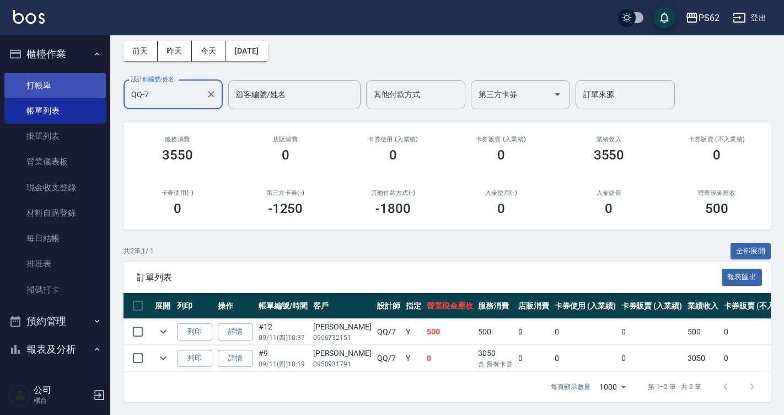
type input "QQ-7"
click at [60, 77] on link "打帳單" at bounding box center [54, 85] width 101 height 25
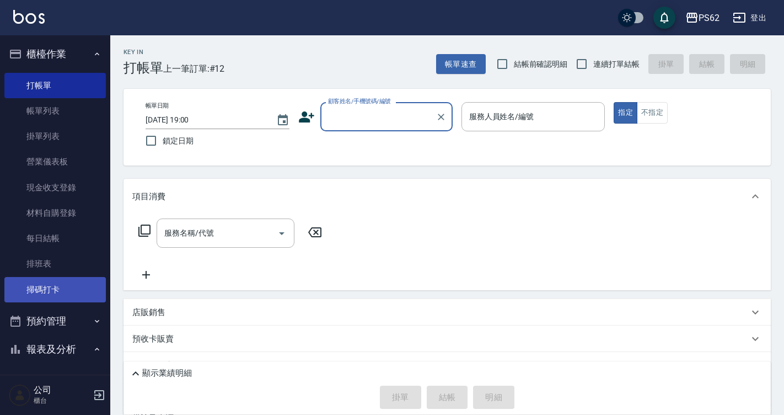
click at [65, 285] on link "掃碼打卡" at bounding box center [54, 289] width 101 height 25
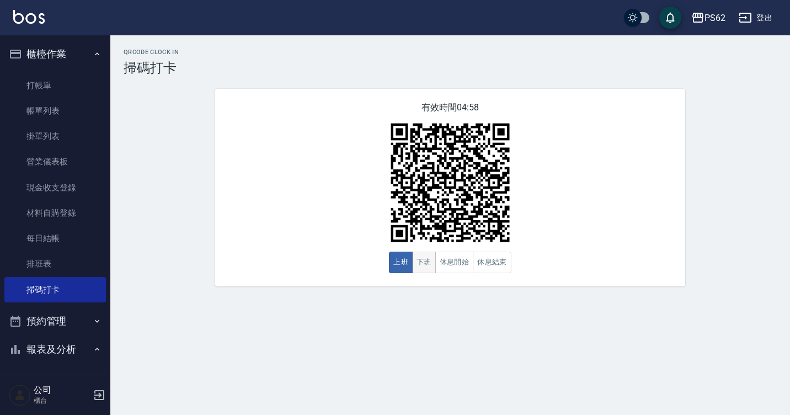
click at [428, 261] on button "下班" at bounding box center [424, 262] width 24 height 22
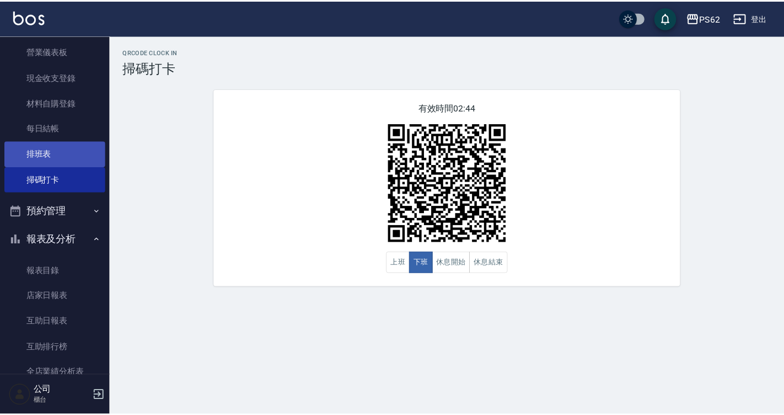
scroll to position [165, 0]
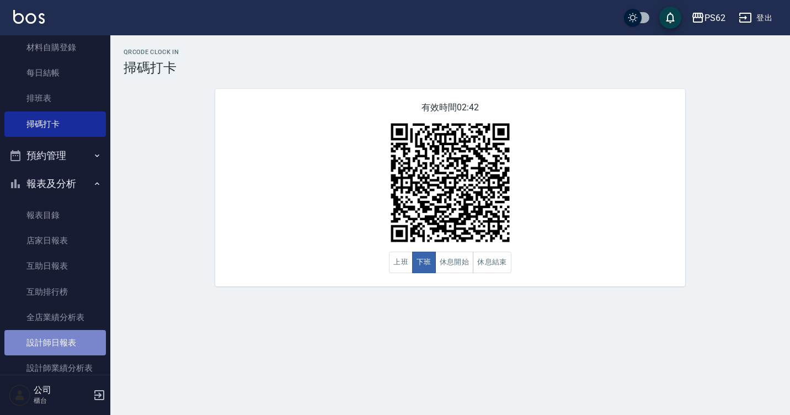
click at [69, 342] on link "設計師日報表" at bounding box center [54, 342] width 101 height 25
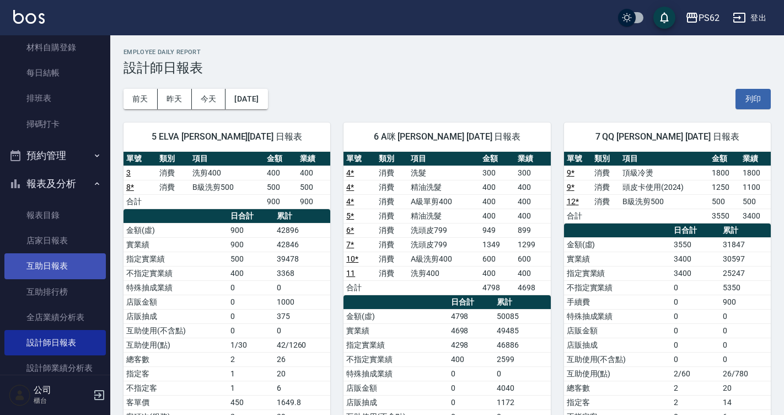
click at [36, 271] on link "互助日報表" at bounding box center [54, 265] width 101 height 25
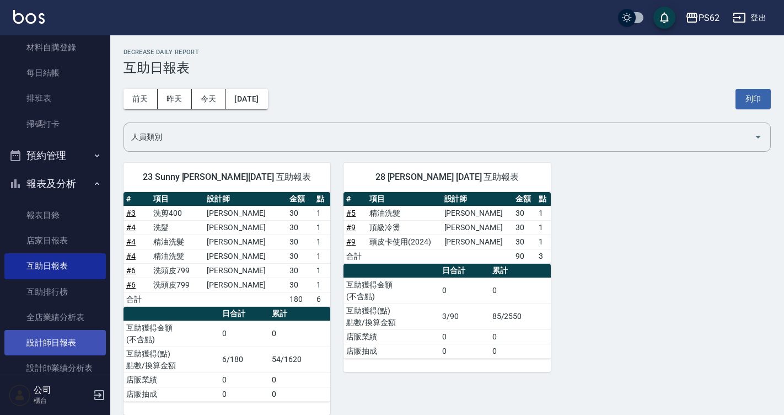
click at [51, 335] on link "設計師日報表" at bounding box center [54, 342] width 101 height 25
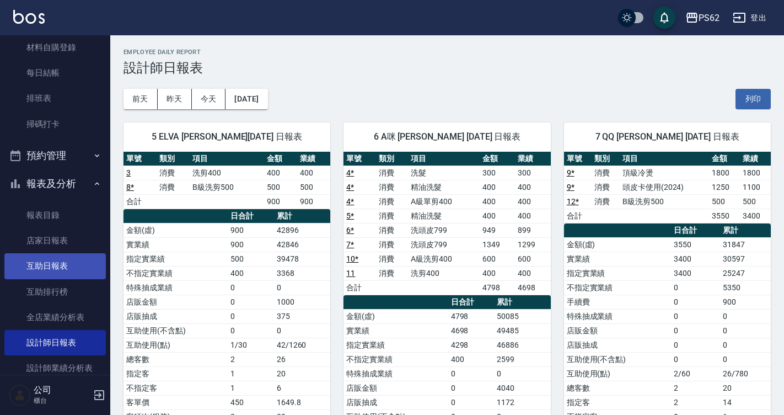
click at [74, 262] on link "互助日報表" at bounding box center [54, 265] width 101 height 25
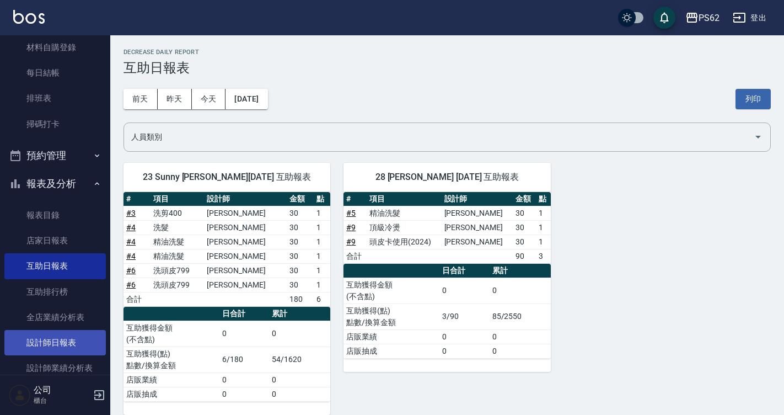
click at [61, 342] on link "設計師日報表" at bounding box center [54, 342] width 101 height 25
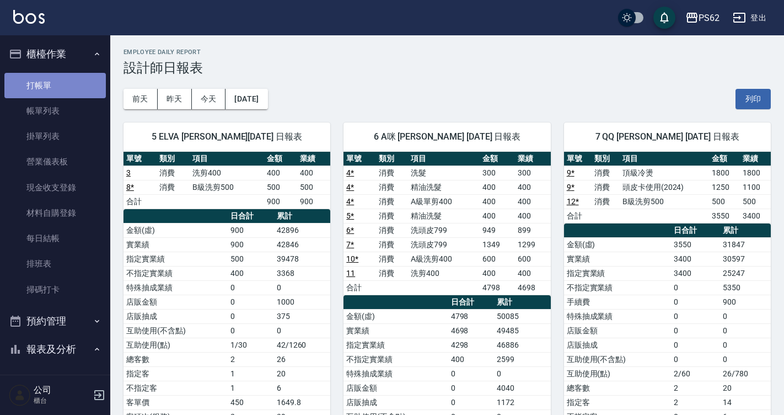
click at [83, 89] on link "打帳單" at bounding box center [54, 85] width 101 height 25
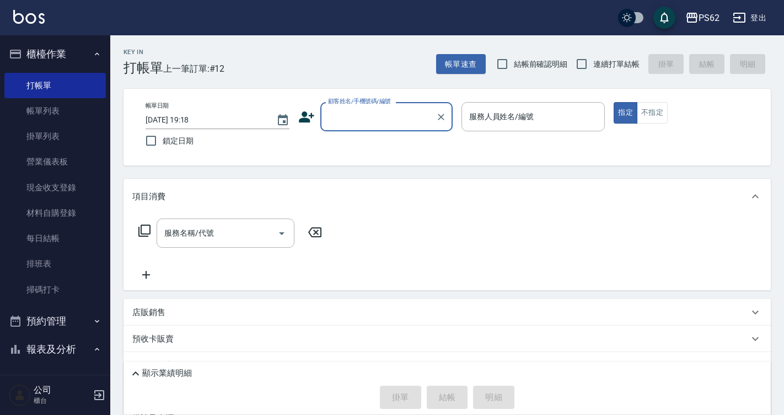
type input "ㄑ"
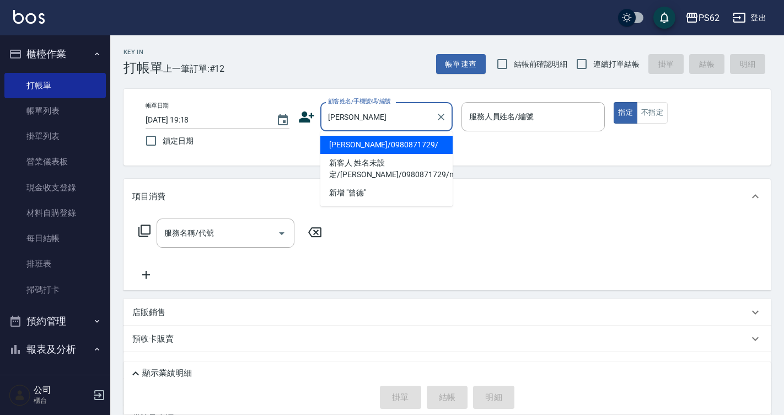
type input "[PERSON_NAME]/0980871729/"
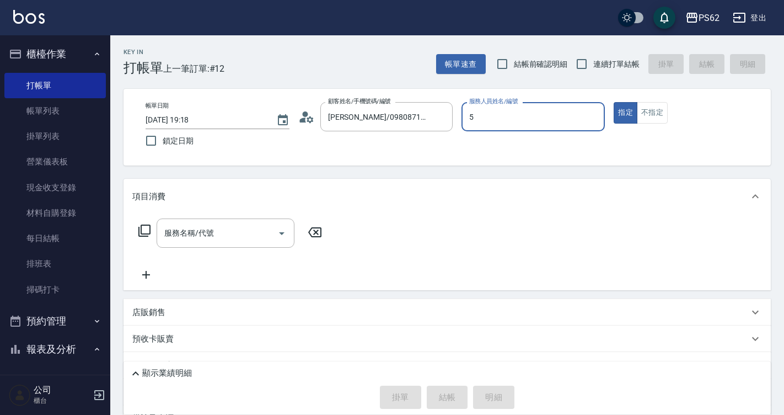
type input "ELVA-5"
type button "true"
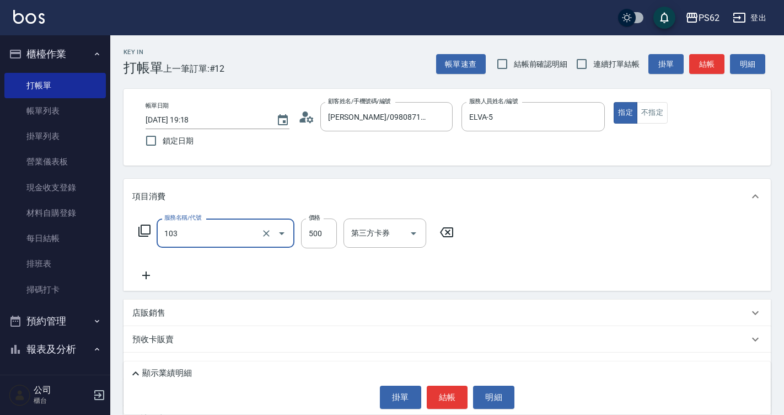
type input "B級洗剪500(103)"
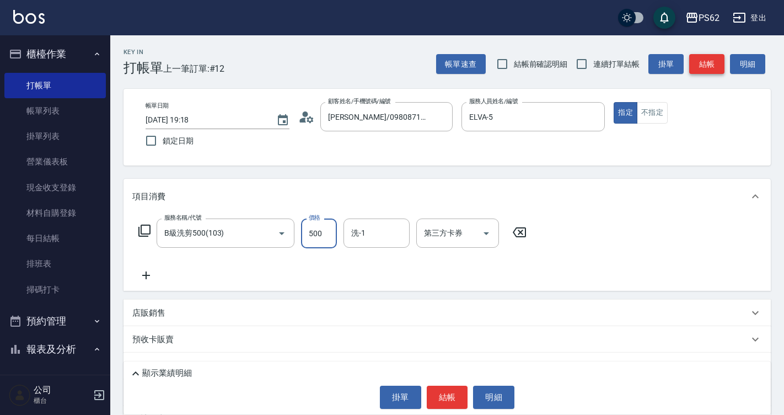
click at [704, 71] on button "結帳" at bounding box center [706, 64] width 35 height 20
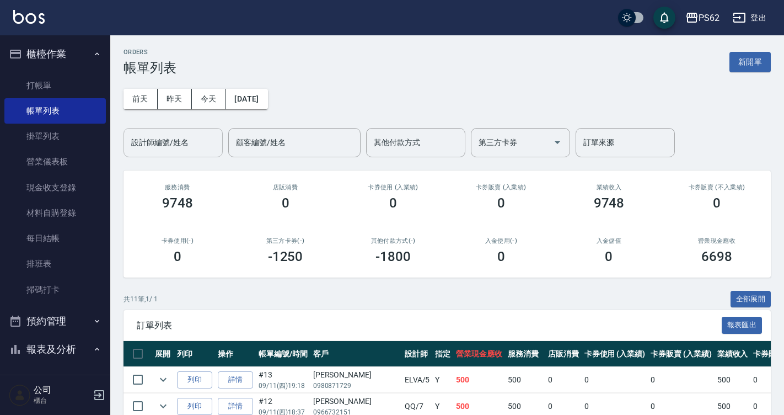
click at [199, 133] on input "設計師編號/姓名" at bounding box center [173, 142] width 89 height 19
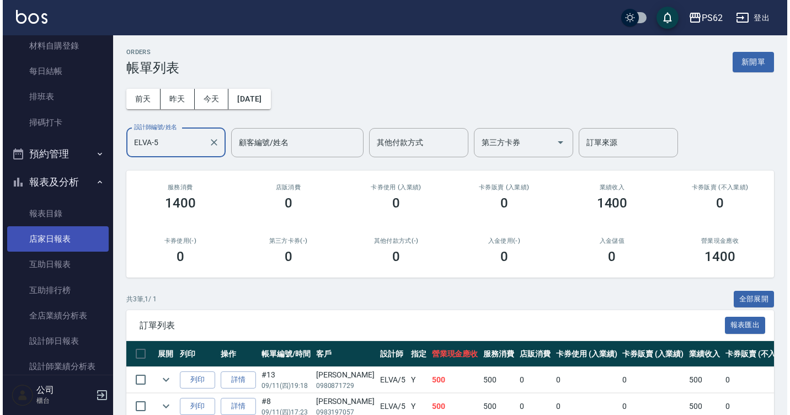
scroll to position [165, 0]
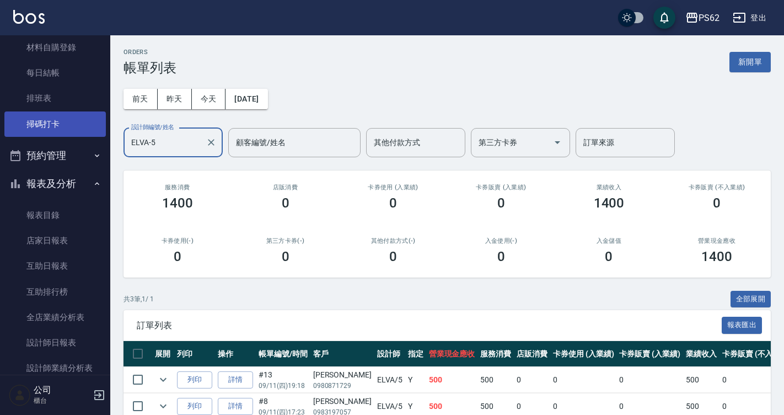
type input "ELVA-5"
click at [50, 132] on link "掃碼打卡" at bounding box center [54, 123] width 101 height 25
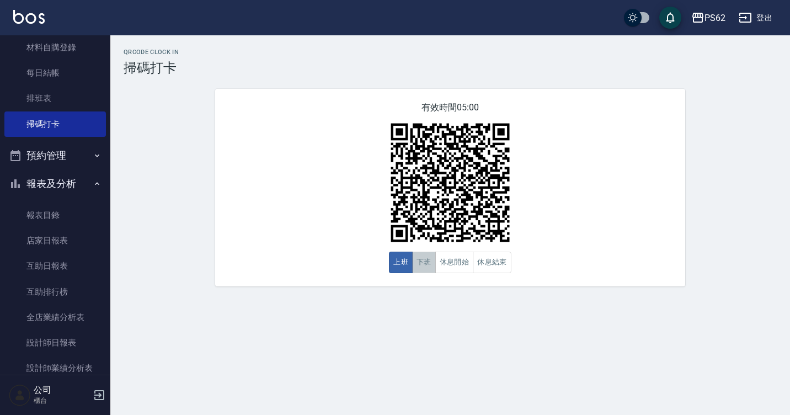
click at [426, 266] on button "下班" at bounding box center [424, 262] width 24 height 22
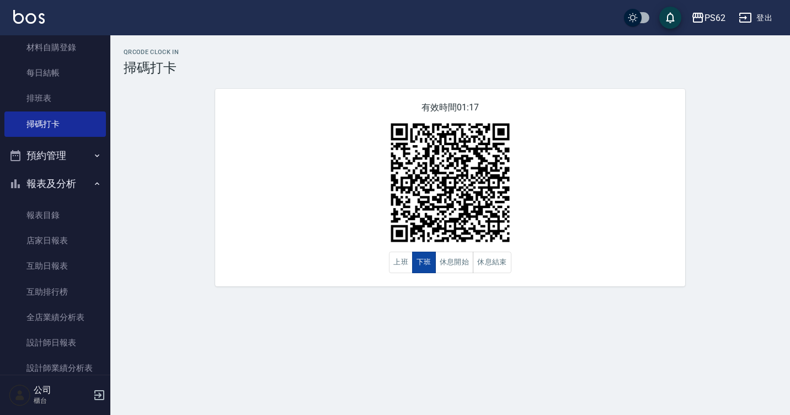
type button "CLOCKOUT"
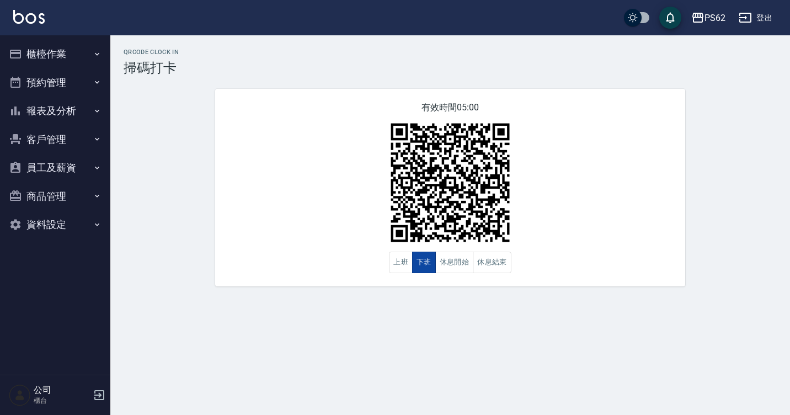
click at [417, 267] on button "下班" at bounding box center [424, 262] width 24 height 22
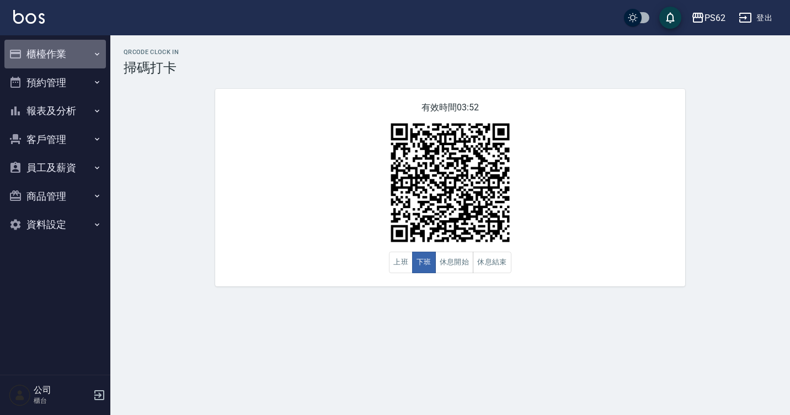
click at [60, 60] on button "櫃檯作業" at bounding box center [54, 54] width 101 height 29
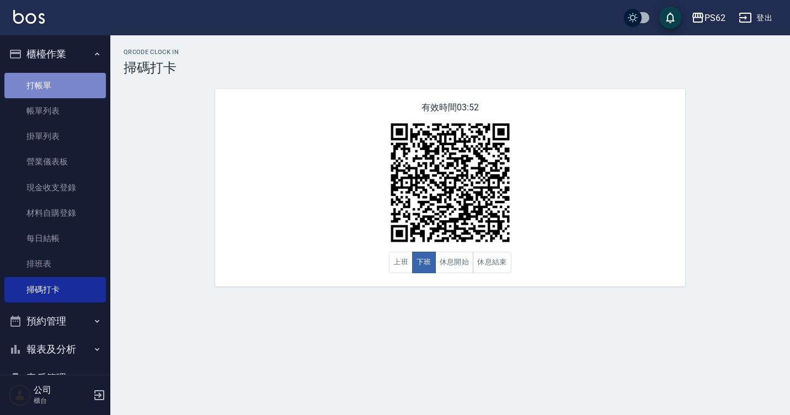
click at [60, 90] on link "打帳單" at bounding box center [54, 85] width 101 height 25
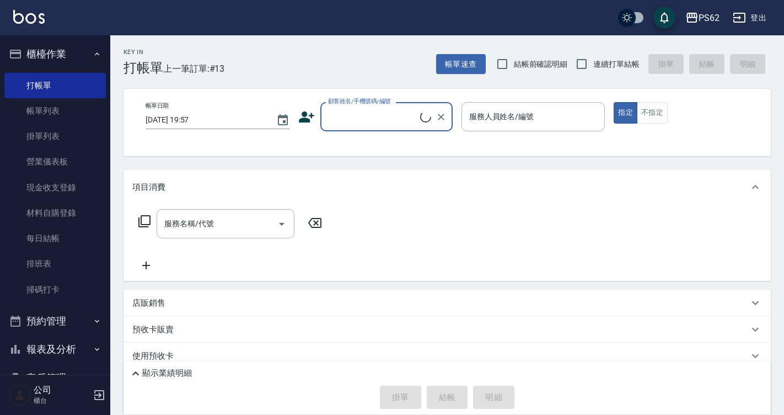
click at [386, 119] on input "顧客姓名/手機號碼/編號" at bounding box center [372, 116] width 95 height 19
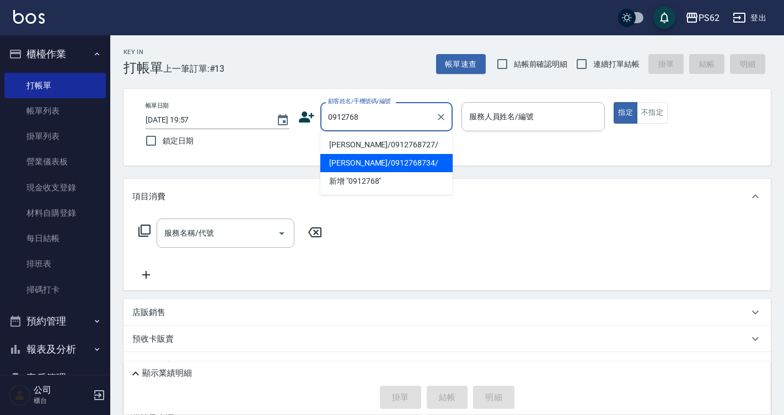
click at [392, 167] on li "曹以歆/0912768734/" at bounding box center [386, 163] width 132 height 18
type input "曹以歆/0912768734/"
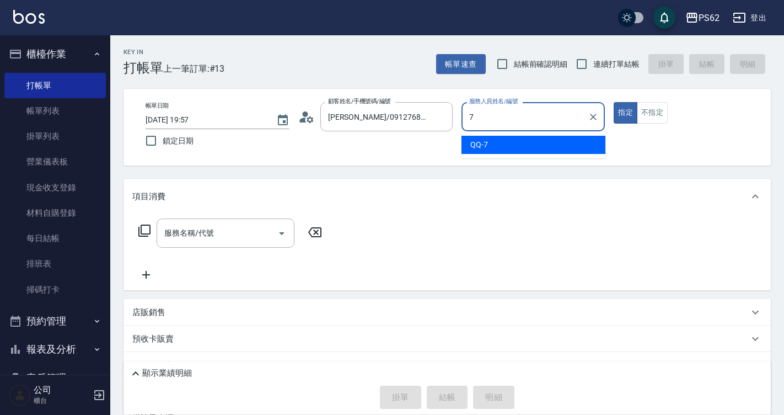
type input "QQ-7"
type button "true"
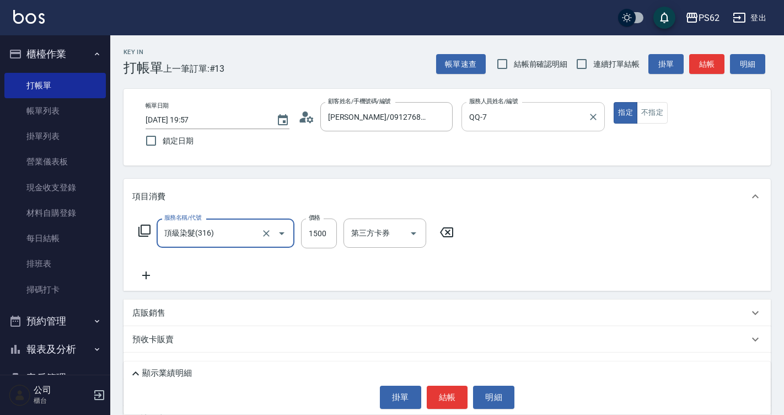
type input "頂級染髮(316)"
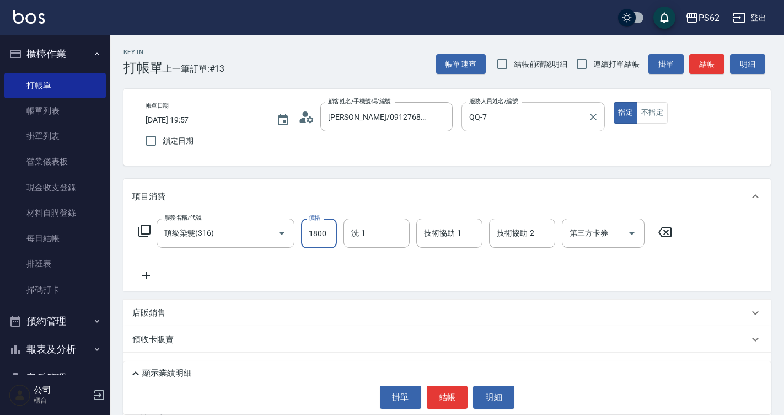
type input "1800"
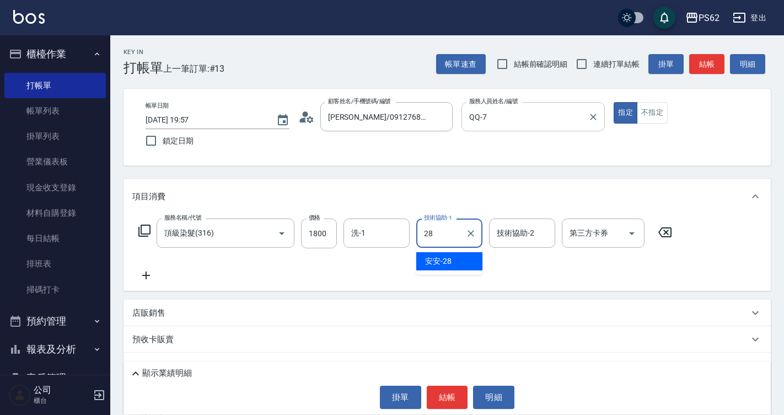
type input "安安-28"
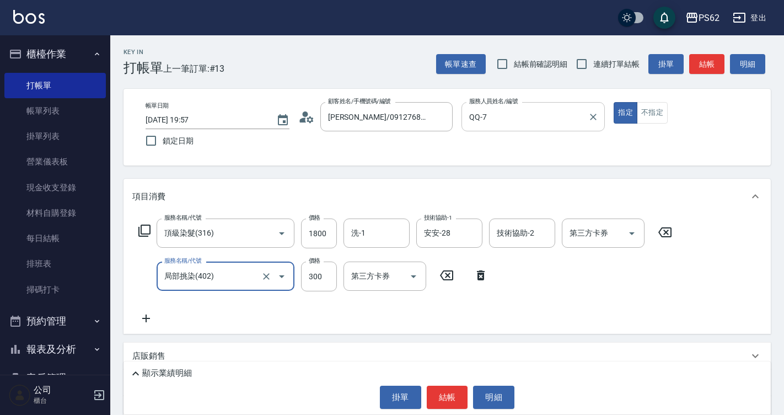
type input "局部挑染(402)"
type input "1500"
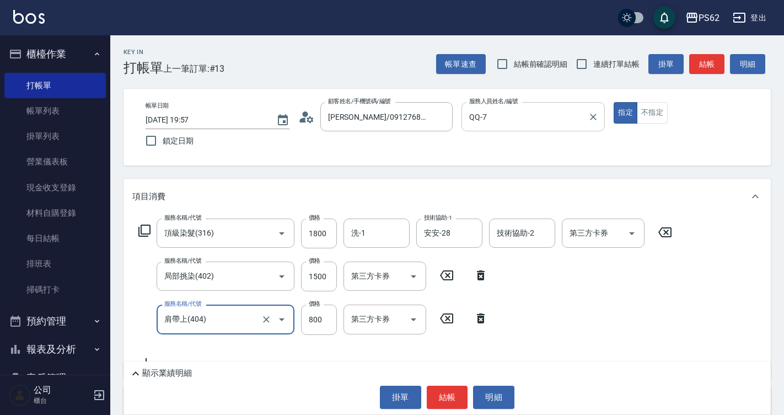
type input "肩帶上(404)"
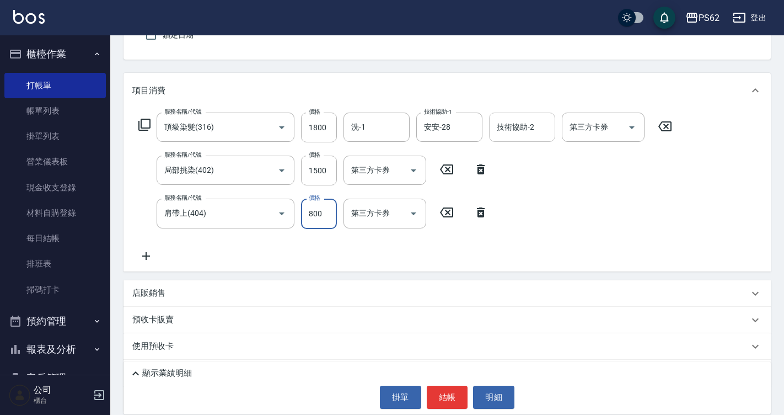
scroll to position [110, 0]
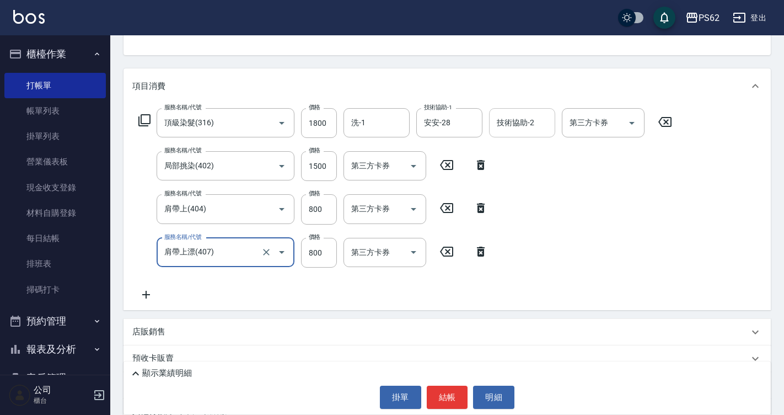
type input "肩帶上漂(407)"
type input "1600"
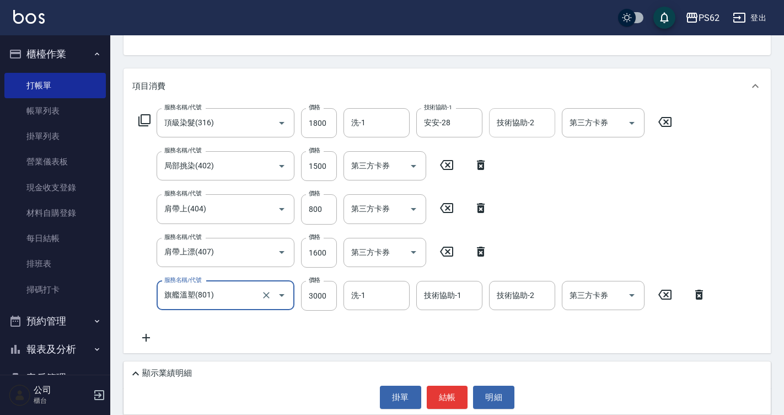
type input "旗艦溫塑(801)"
type input "3200"
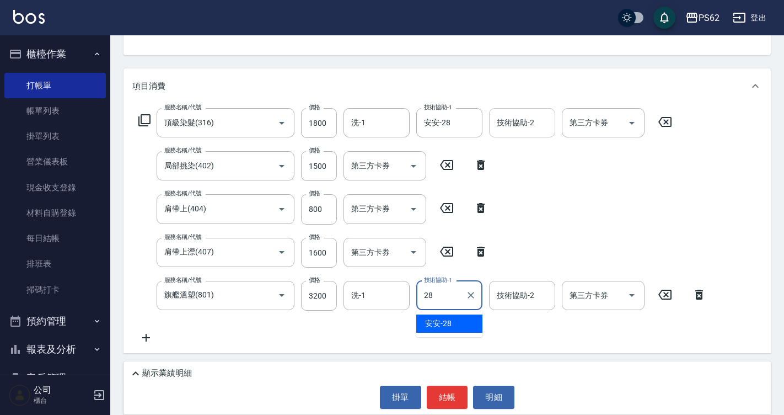
type input "安安-28"
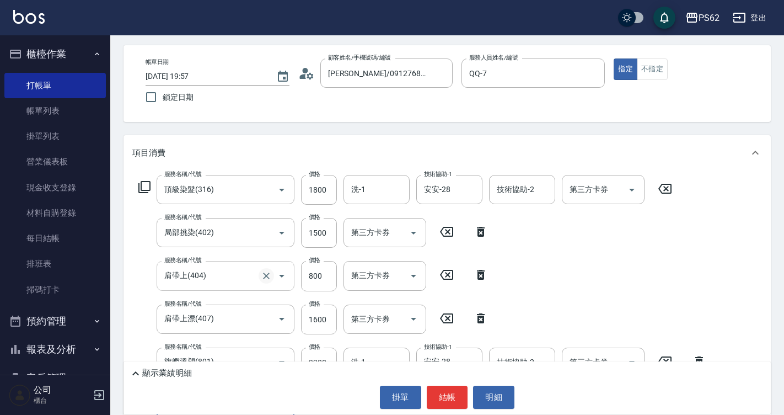
scroll to position [154, 0]
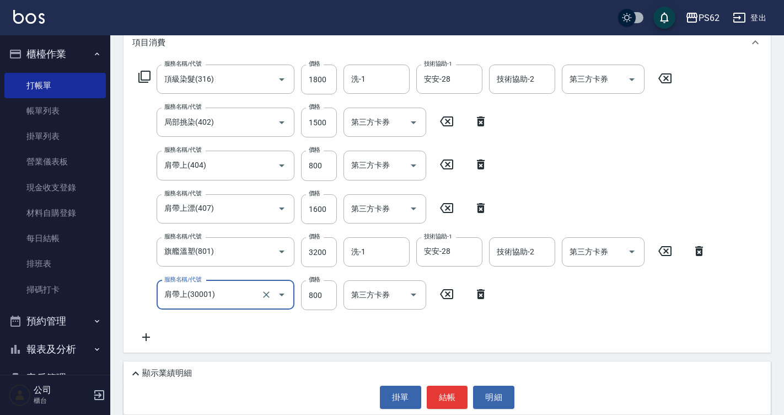
type input "肩帶上(30001)"
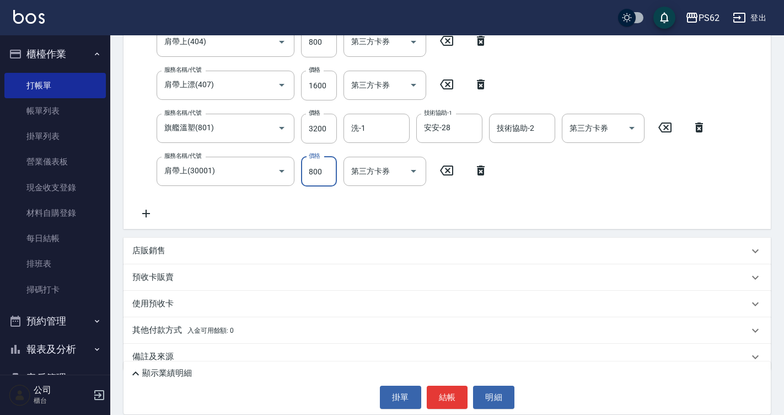
scroll to position [293, 0]
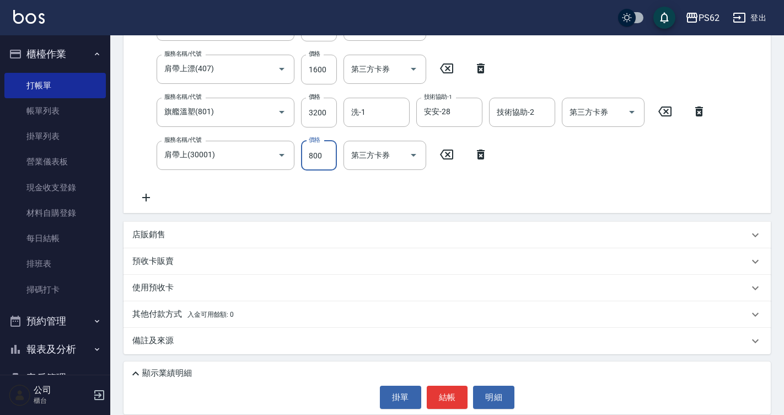
click at [170, 313] on p "其他付款方式 入金可用餘額: 0" at bounding box center [182, 314] width 101 height 12
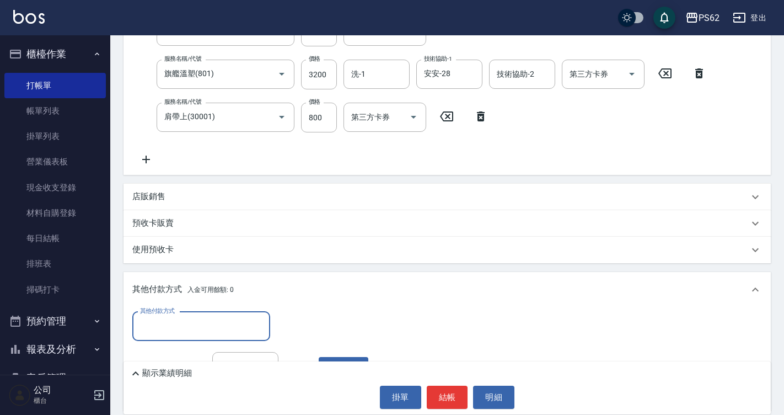
scroll to position [349, 0]
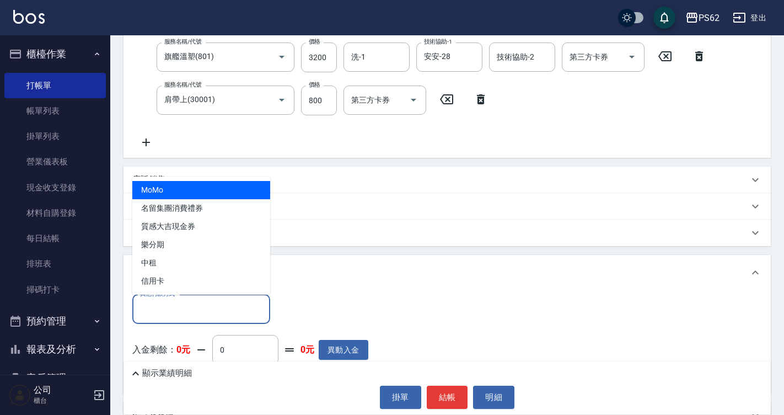
click at [199, 305] on input "其他付款方式" at bounding box center [201, 308] width 128 height 19
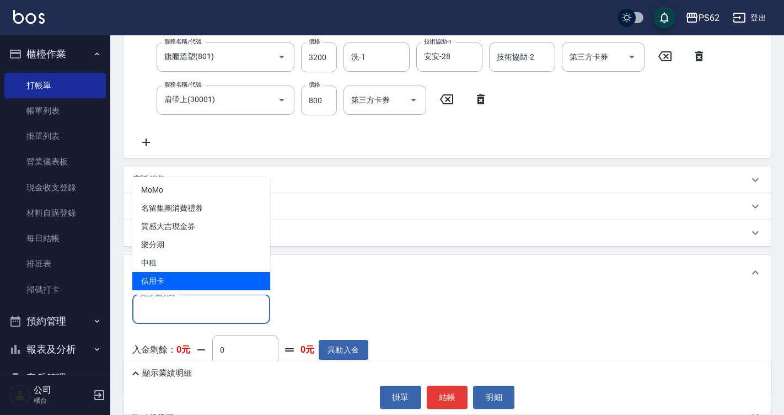
click at [202, 284] on span "信用卡" at bounding box center [201, 281] width 138 height 18
type input "信用卡"
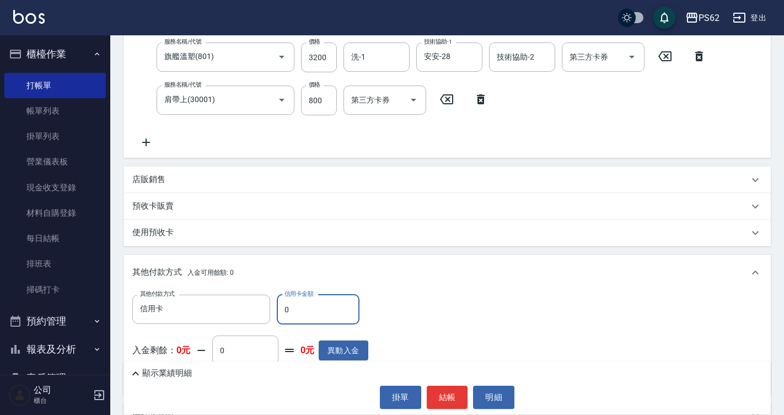
click at [309, 309] on input "0" at bounding box center [318, 310] width 83 height 30
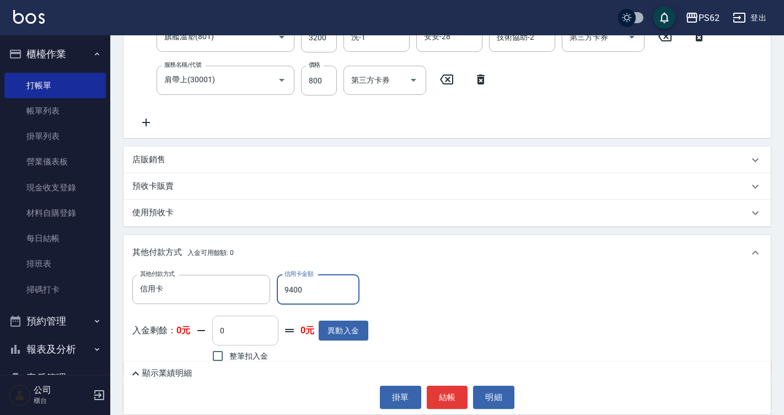
scroll to position [424, 0]
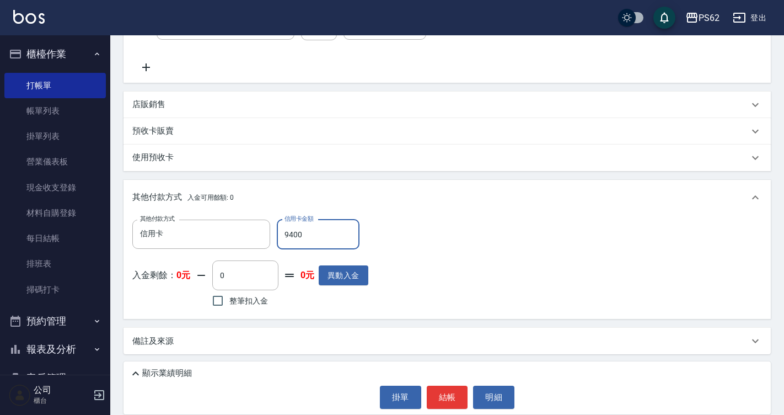
click at [304, 231] on input "9400" at bounding box center [318, 235] width 83 height 30
click at [306, 231] on input "9400" at bounding box center [318, 235] width 83 height 30
type input "9700"
click at [441, 400] on button "結帳" at bounding box center [447, 397] width 41 height 23
click at [441, 400] on div "掛單 結帳 明細" at bounding box center [447, 397] width 636 height 23
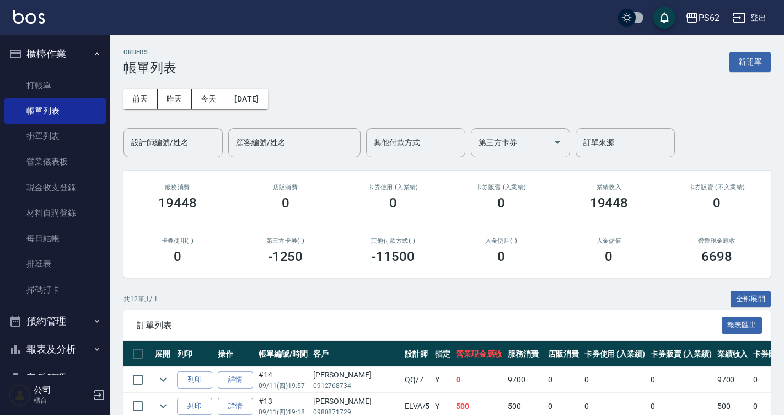
click at [185, 148] on div "設計師編號/姓名 設計師編號/姓名" at bounding box center [173, 142] width 99 height 29
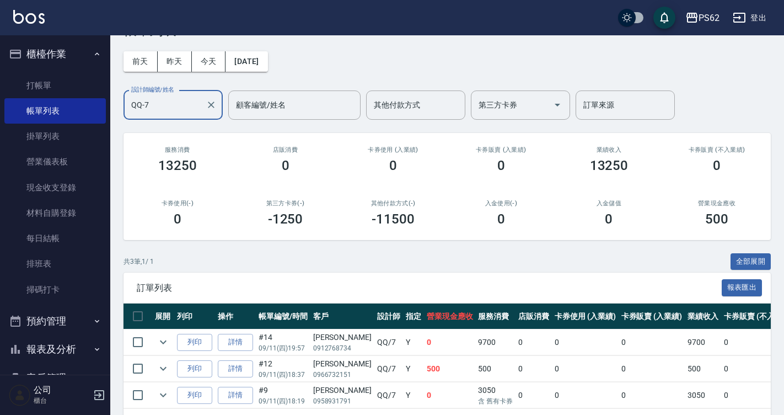
scroll to position [83, 0]
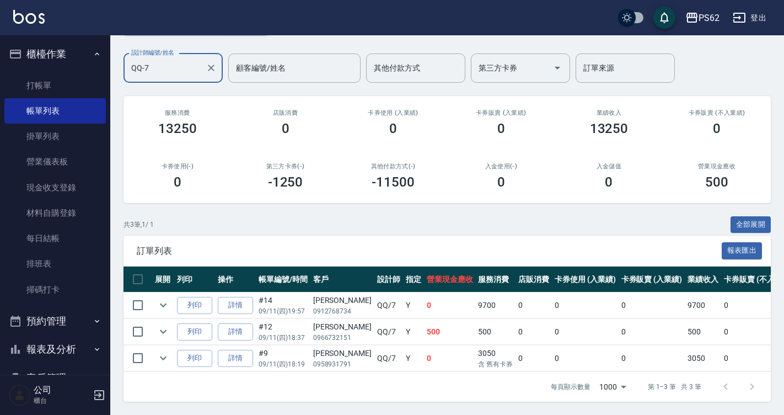
type input "QQ-7"
click at [475, 298] on td "9700" at bounding box center [495, 305] width 40 height 26
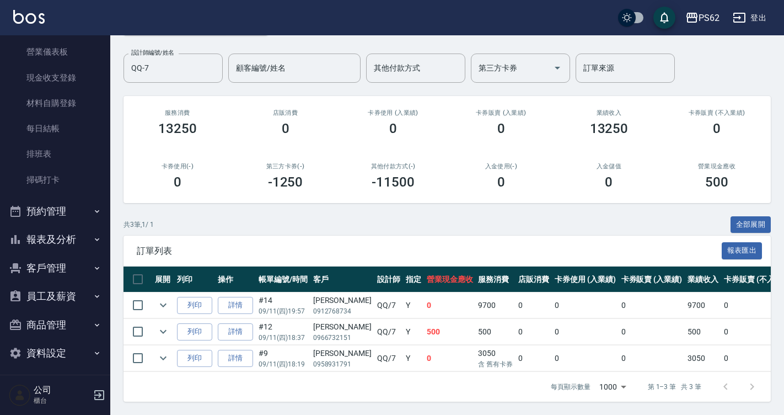
scroll to position [116, 0]
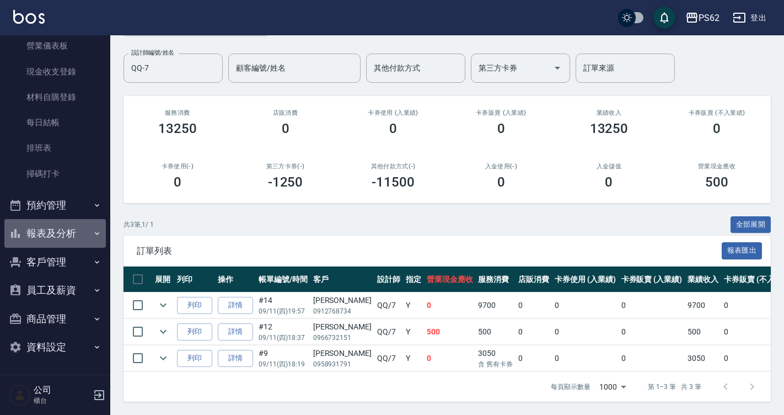
click at [62, 237] on button "報表及分析" at bounding box center [54, 233] width 101 height 29
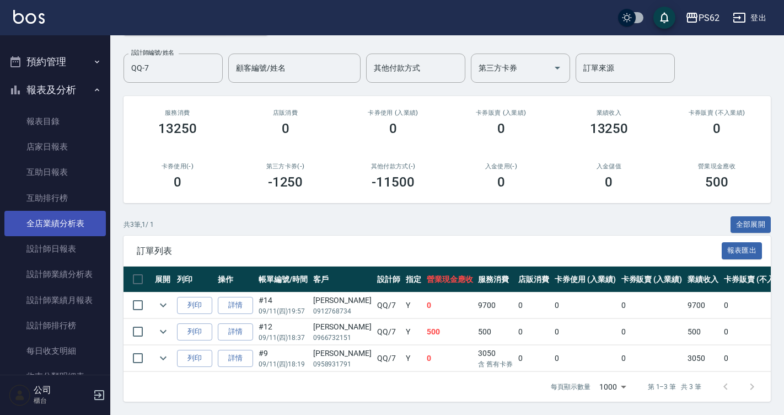
scroll to position [240, 0]
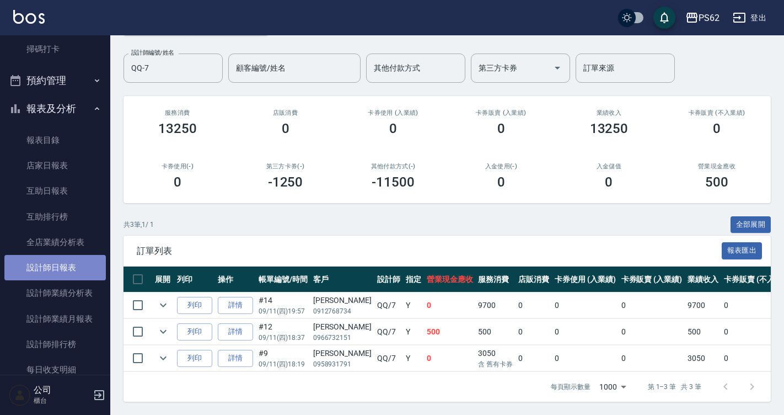
click at [65, 272] on link "設計師日報表" at bounding box center [54, 267] width 101 height 25
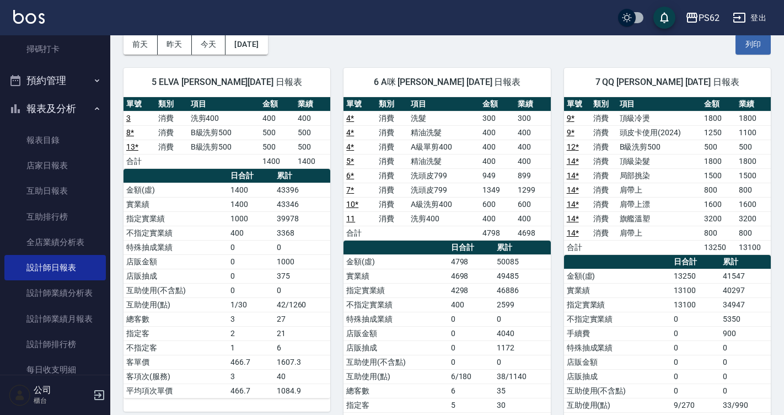
scroll to position [55, 0]
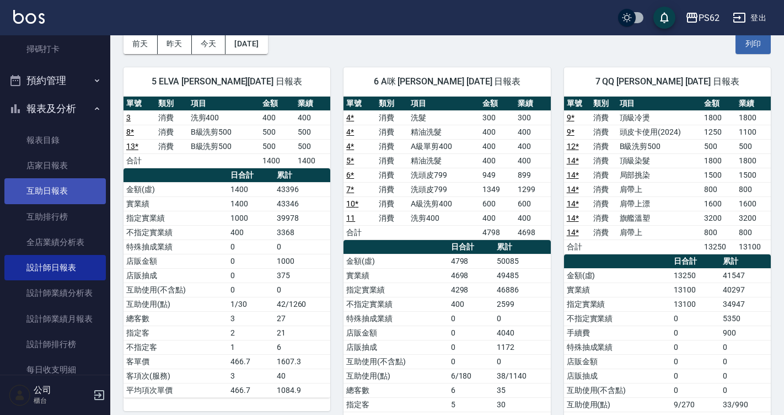
click at [69, 194] on link "互助日報表" at bounding box center [54, 190] width 101 height 25
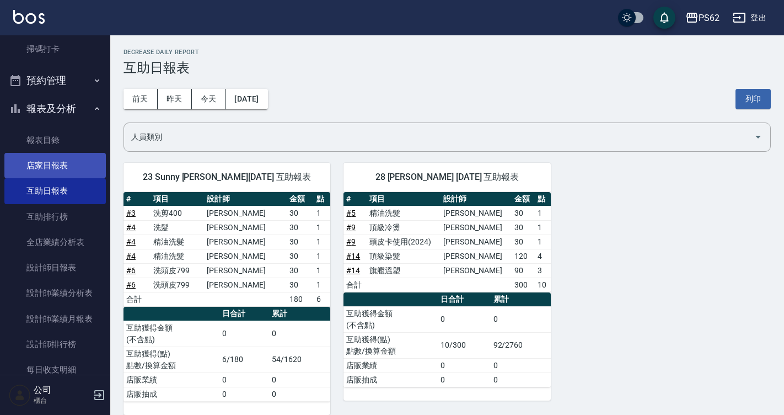
click at [69, 164] on link "店家日報表" at bounding box center [54, 165] width 101 height 25
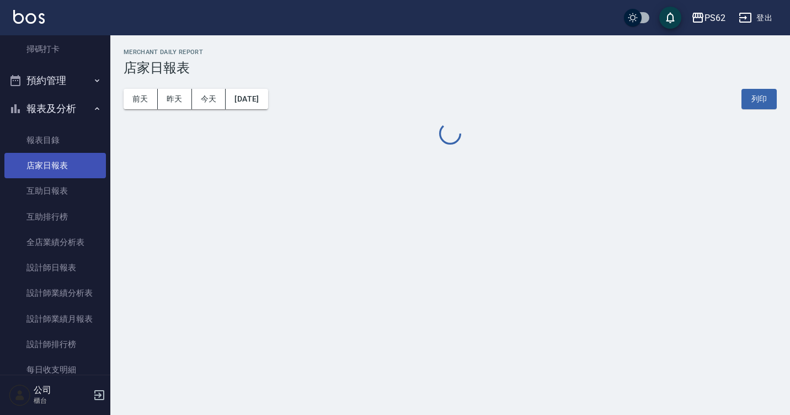
click at [73, 167] on link "店家日報表" at bounding box center [54, 165] width 101 height 25
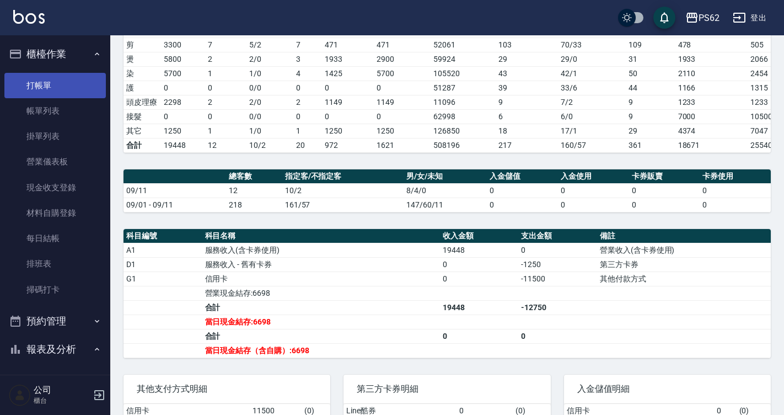
scroll to position [184, 0]
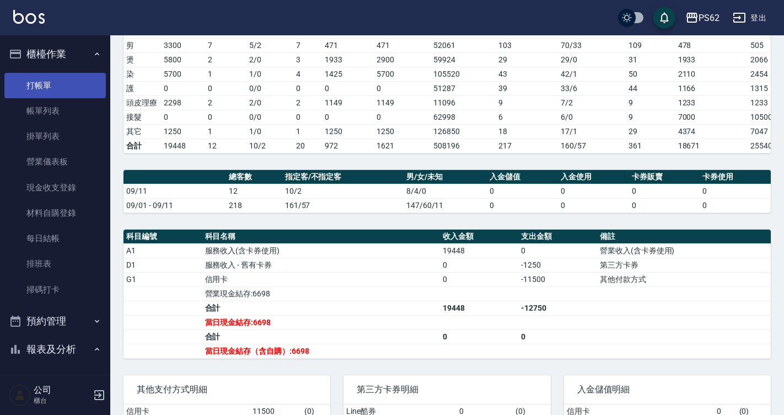
click at [44, 77] on link "打帳單" at bounding box center [54, 85] width 101 height 25
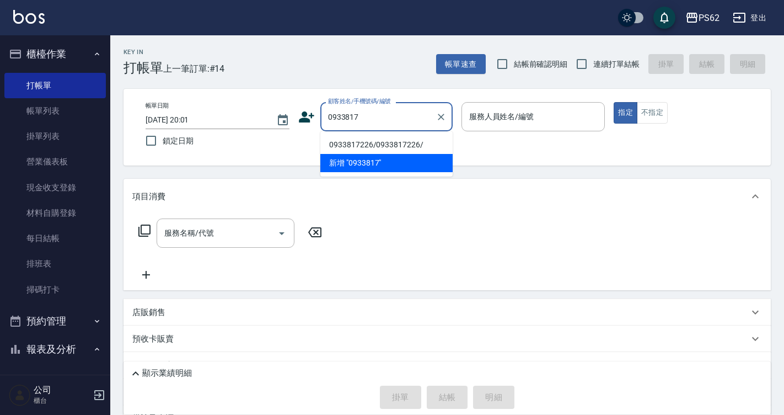
click at [417, 146] on li "0933817226/0933817226/" at bounding box center [386, 145] width 132 height 18
type input "0933817226/0933817226/"
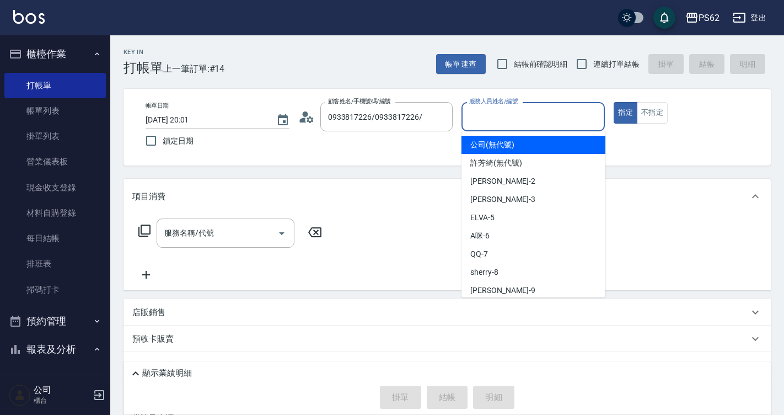
type input "公司(無代號)"
type button "true"
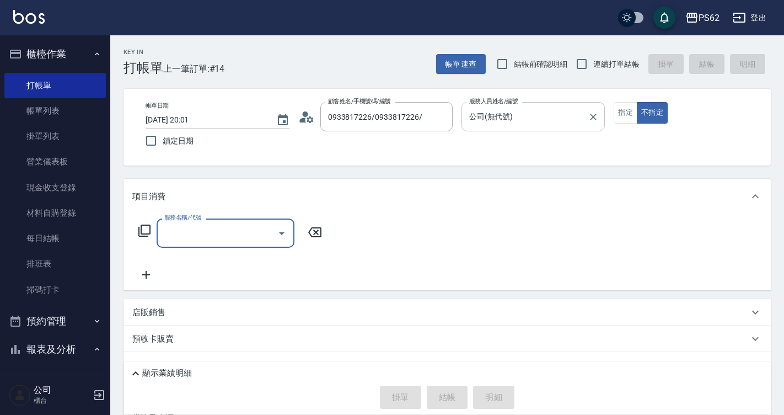
click at [517, 113] on input "公司(無代號)" at bounding box center [525, 116] width 117 height 19
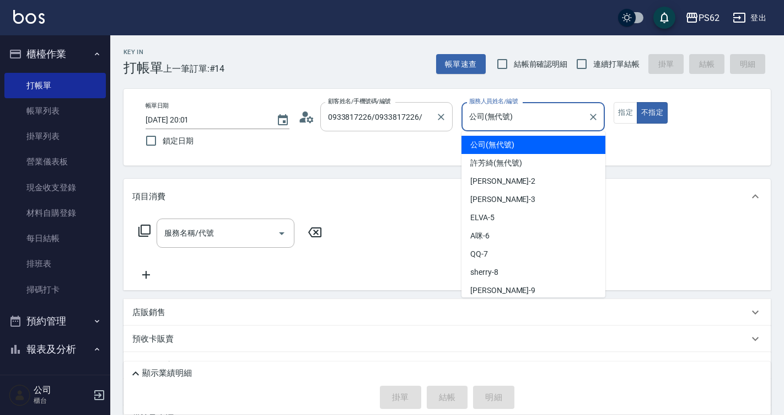
drag, startPoint x: 470, startPoint y: 110, endPoint x: 433, endPoint y: 114, distance: 37.2
click at [433, 114] on div "帳單日期 2025/09/11 20:01 鎖定日期 顧客姓名/手機號碼/編號 0933817226/0933817226/ 顧客姓名/手機號碼/編號 服務人…" at bounding box center [447, 127] width 621 height 50
click at [593, 114] on icon "Clear" at bounding box center [593, 116] width 11 height 11
click at [508, 116] on input "服務人員姓名/編號" at bounding box center [534, 116] width 134 height 19
type input "公司(無代號)"
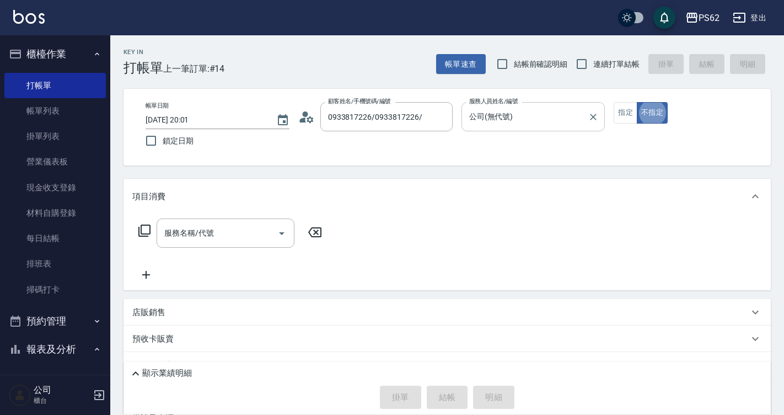
type button "false"
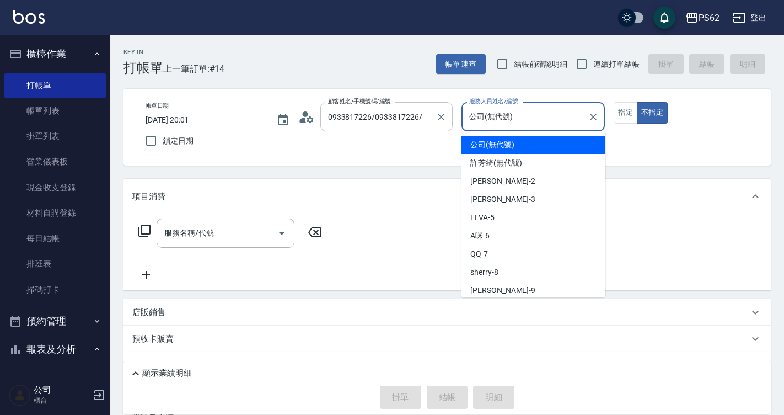
drag, startPoint x: 543, startPoint y: 116, endPoint x: 365, endPoint y: 118, distance: 178.2
click at [365, 118] on div "帳單日期 2025/09/11 20:01 鎖定日期 顧客姓名/手機號碼/編號 0933817226/0933817226/ 顧客姓名/手機號碼/編號 服務人…" at bounding box center [447, 127] width 621 height 50
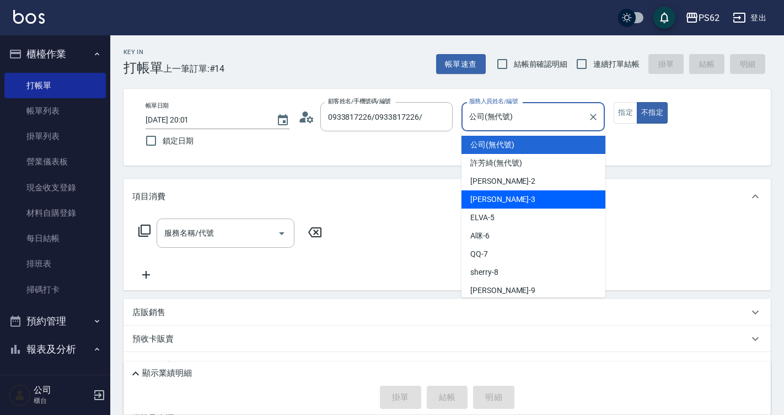
click at [486, 197] on span "Tina -3" at bounding box center [502, 200] width 65 height 12
type input "Tina-3"
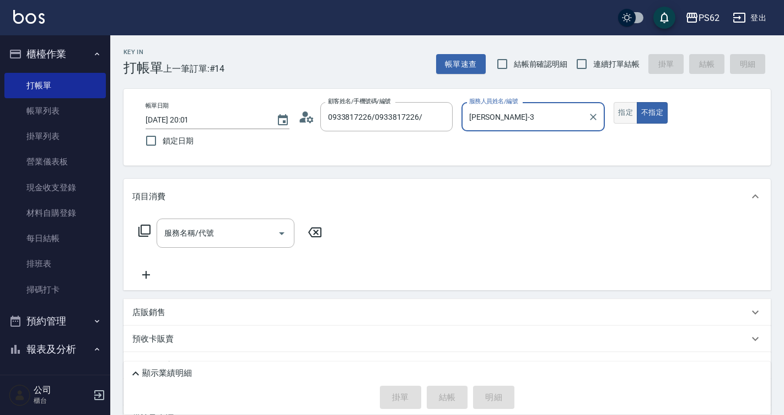
click at [633, 105] on button "指定" at bounding box center [626, 113] width 24 height 22
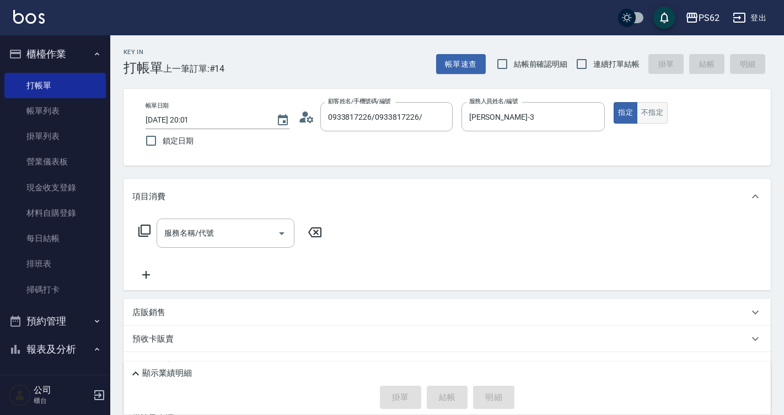
click at [646, 113] on button "不指定" at bounding box center [652, 113] width 31 height 22
click at [195, 243] on div "服務名稱/代號" at bounding box center [226, 232] width 138 height 29
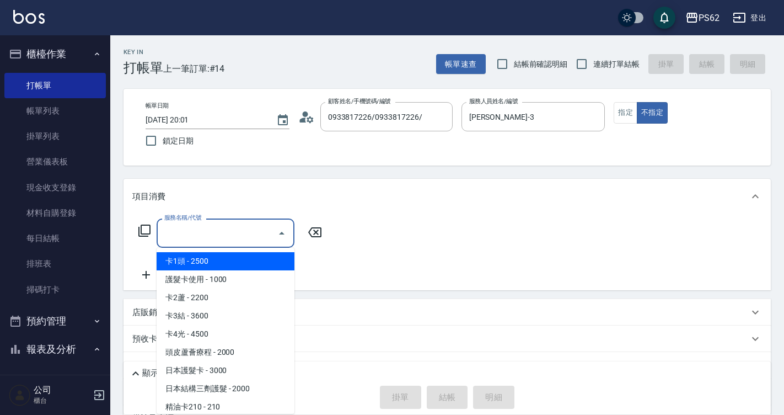
scroll to position [4316, 0]
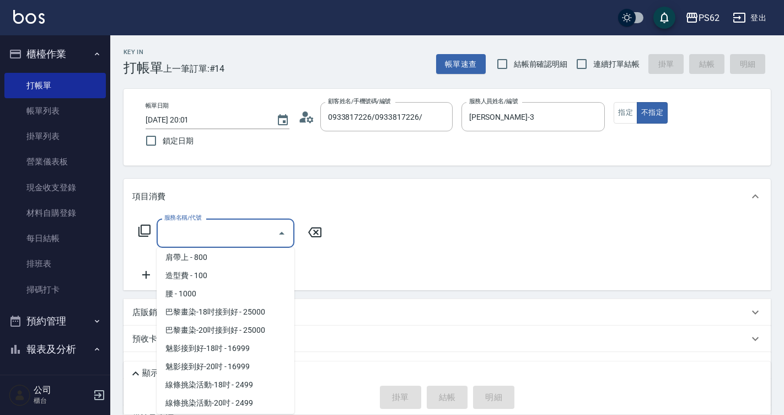
type input "/"
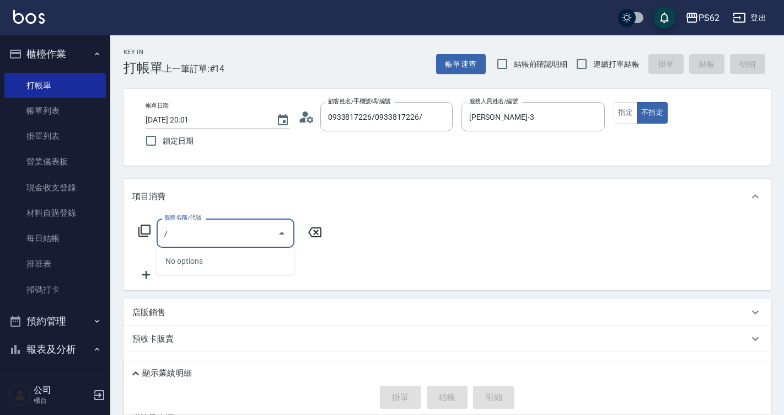
click at [199, 242] on input "/" at bounding box center [217, 232] width 111 height 19
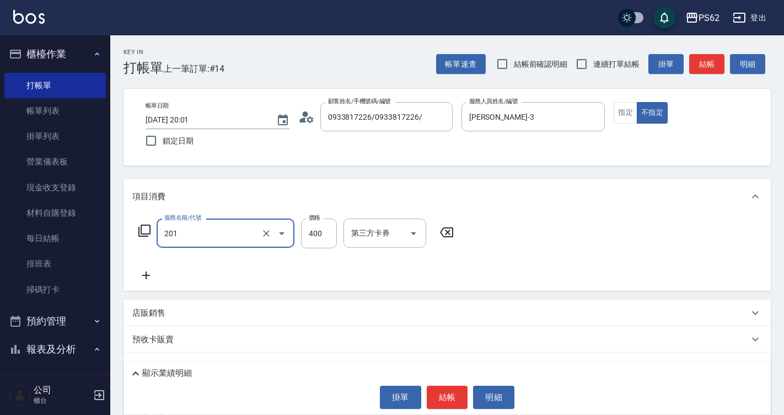
type input "洗剪400(201)"
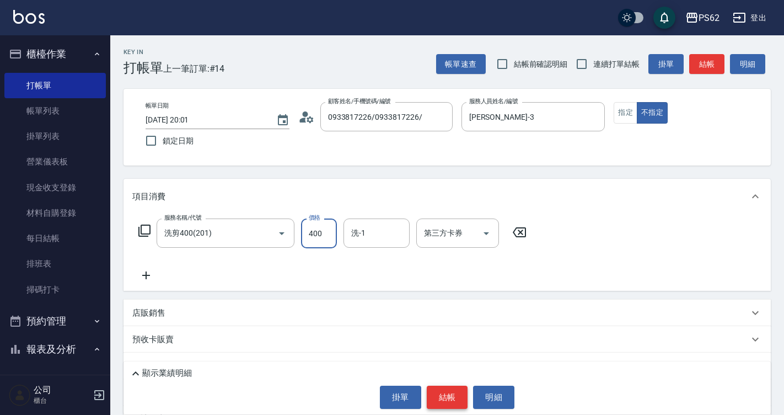
click at [441, 389] on button "結帳" at bounding box center [447, 397] width 41 height 23
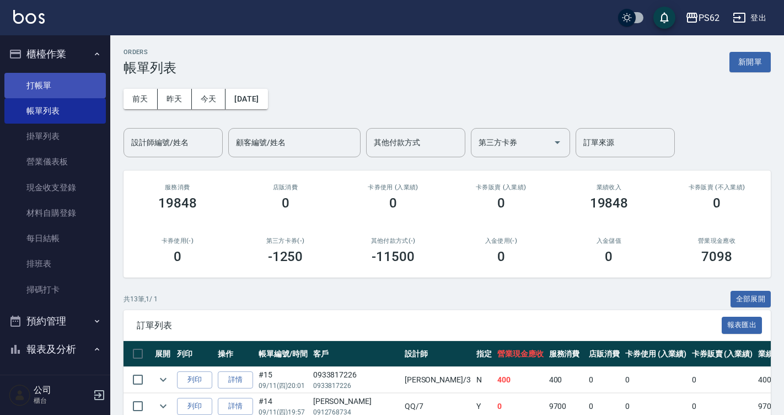
click at [38, 87] on link "打帳單" at bounding box center [54, 85] width 101 height 25
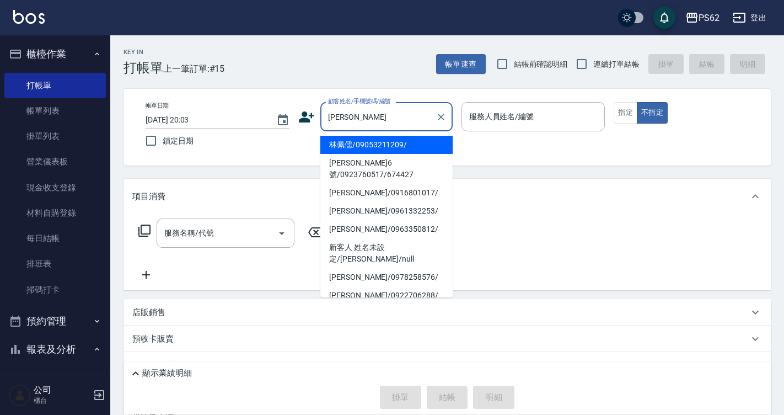
click at [411, 147] on li "林佩儒/09053211209/" at bounding box center [386, 145] width 132 height 18
type input "林佩儒/09053211209/"
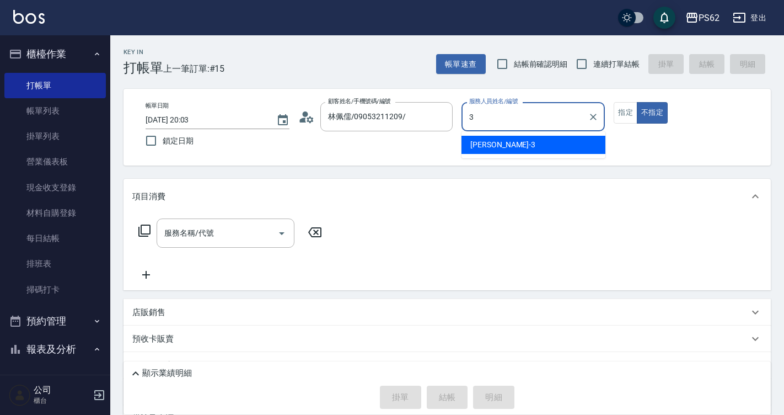
type input "Tina-3"
type button "false"
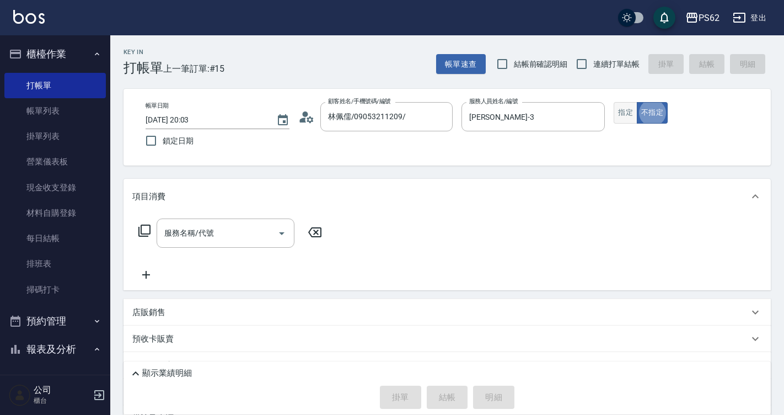
click at [623, 110] on button "指定" at bounding box center [626, 113] width 24 height 22
click at [211, 223] on input "服務名稱/代號" at bounding box center [217, 232] width 111 height 19
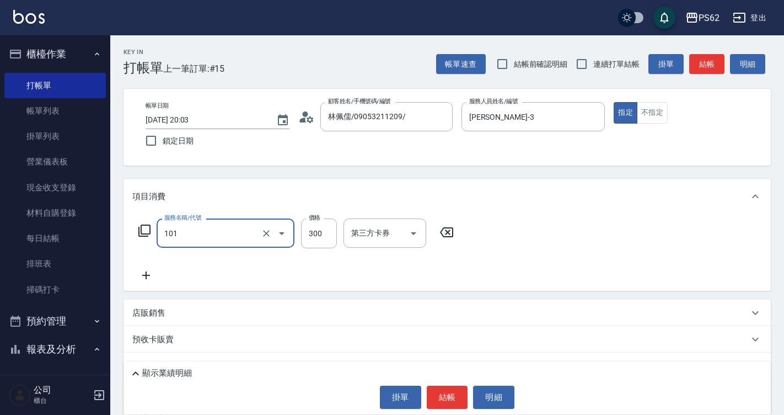
type input "洗髮(101)"
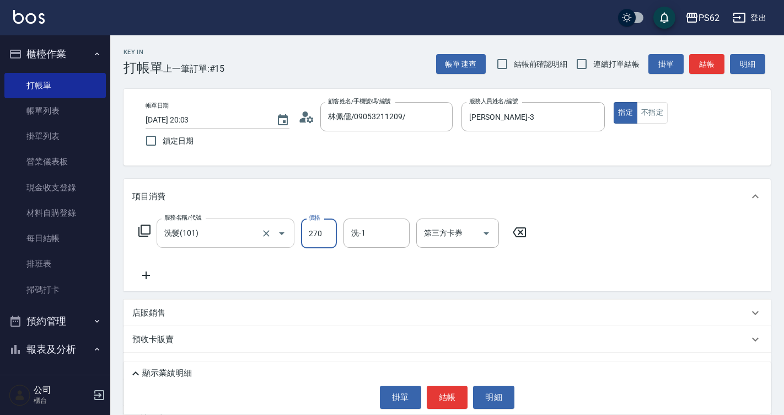
type input "270"
click at [463, 395] on button "結帳" at bounding box center [447, 397] width 41 height 23
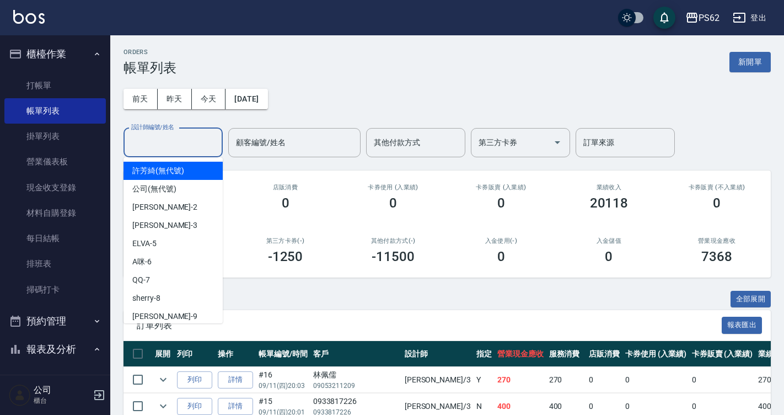
click at [199, 145] on input "設計師編號/姓名" at bounding box center [173, 142] width 89 height 19
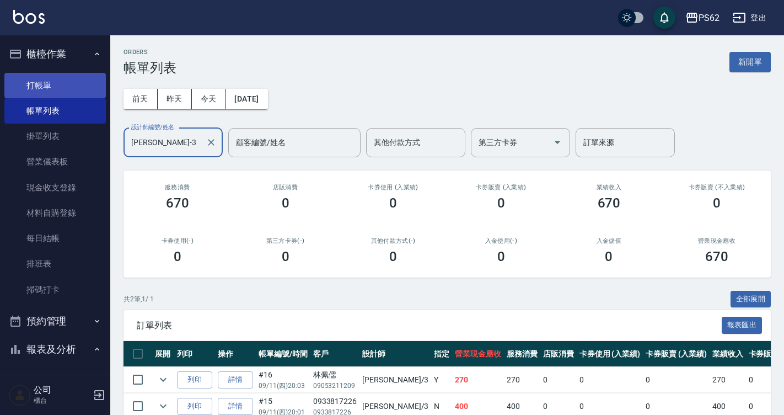
type input "Tina-3"
click at [72, 92] on link "打帳單" at bounding box center [54, 85] width 101 height 25
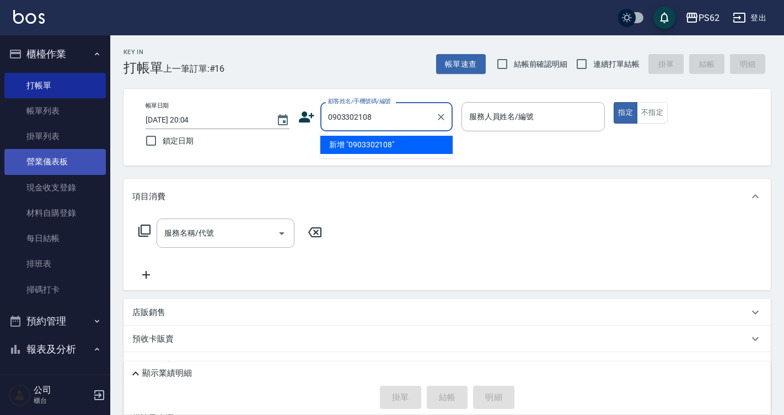
drag, startPoint x: 227, startPoint y: 142, endPoint x: 51, endPoint y: 163, distance: 177.7
click at [52, 164] on div "PS62 登出 櫃檯作業 打帳單 帳單列表 掛單列表 營業儀表板 現金收支登錄 材料自購登錄 每日結帳 排班表 掃碼打卡 預約管理 預約管理 單日預約紀錄 單…" at bounding box center [392, 246] width 784 height 492
type input "0903302108"
click at [314, 116] on icon at bounding box center [306, 117] width 17 height 17
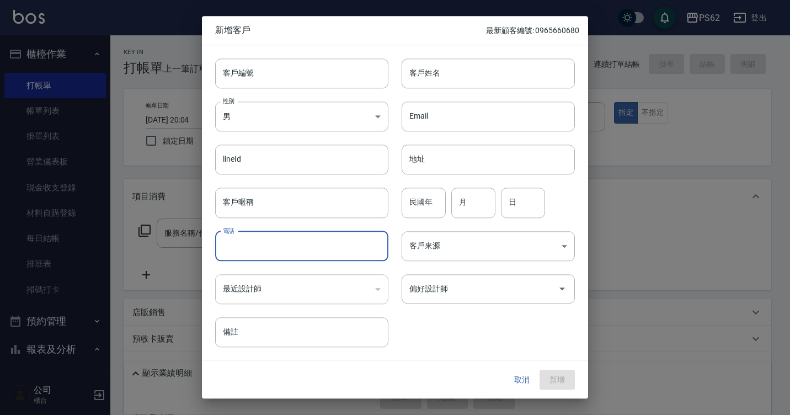
click at [249, 242] on input "電話" at bounding box center [301, 246] width 173 height 30
paste input "0903302108"
type input "0903302108"
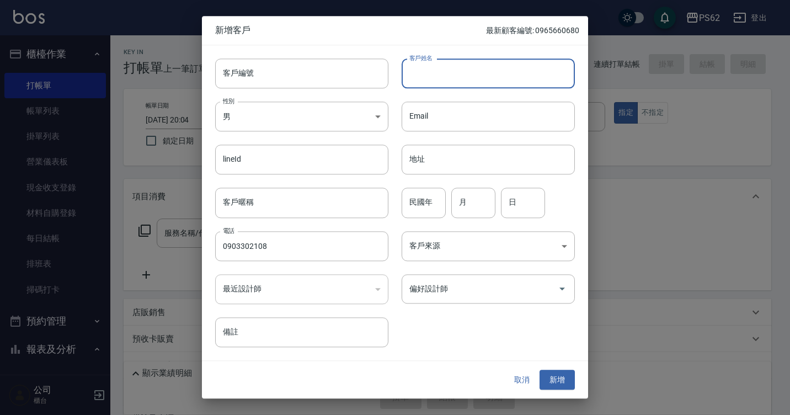
click at [480, 62] on input "客戶姓名" at bounding box center [488, 73] width 173 height 30
paste input "0903302108"
type input "0903302108"
click at [544, 378] on button "新增" at bounding box center [556, 380] width 35 height 20
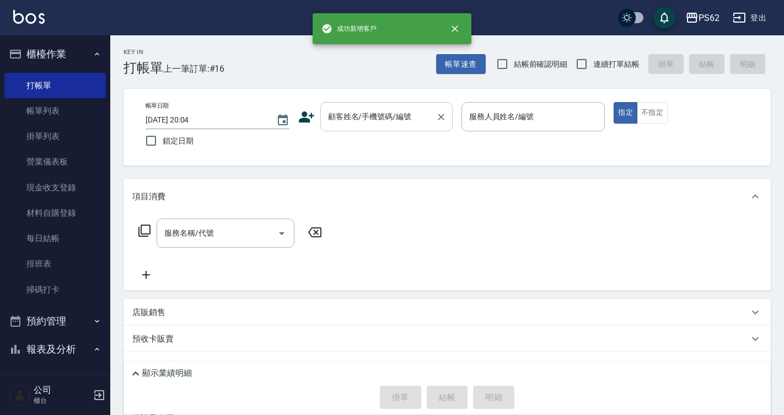
click at [423, 114] on input "顧客姓名/手機號碼/編號" at bounding box center [378, 116] width 106 height 19
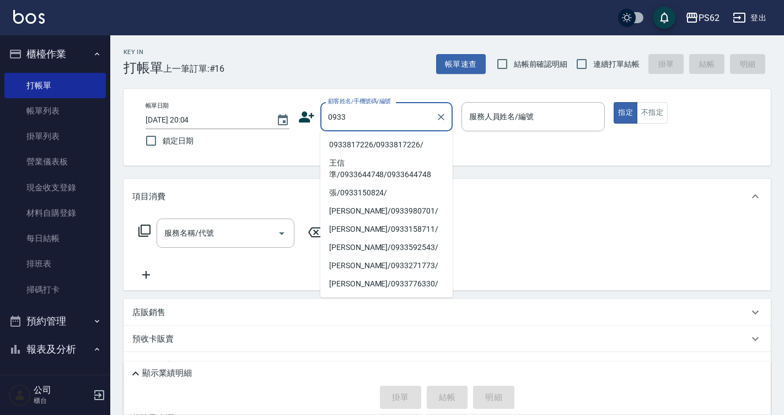
click at [403, 142] on li "0933817226/0933817226/" at bounding box center [386, 145] width 132 height 18
type input "0933817226/0933817226/"
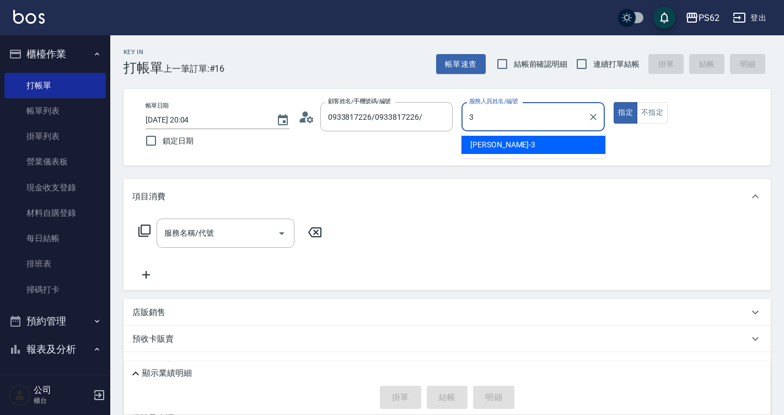
type input "Tina-3"
type button "true"
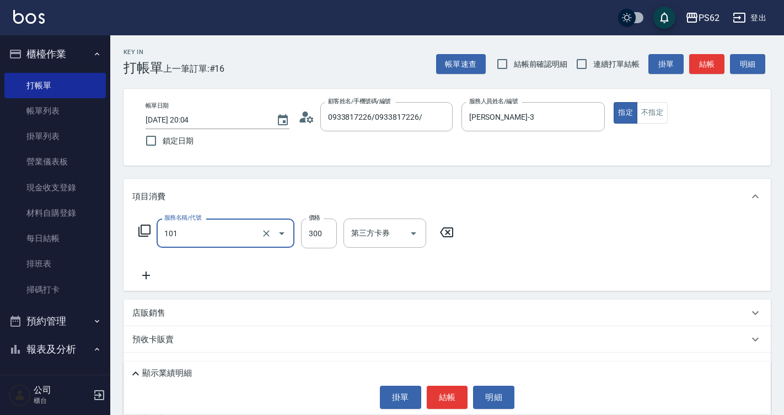
type input "洗髮(101)"
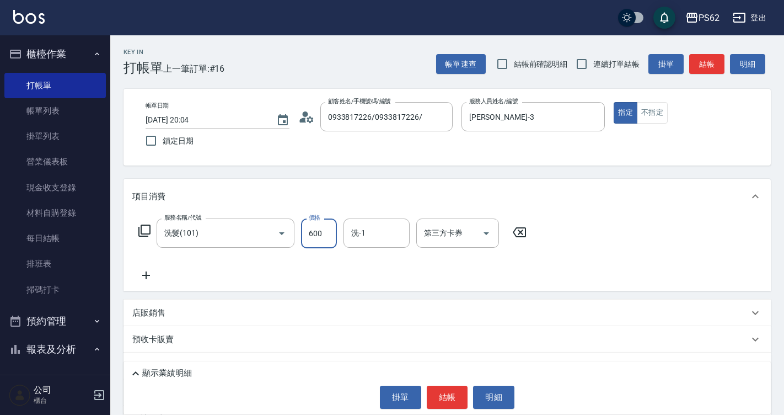
type input "600"
type input "Sunny-23"
click at [451, 392] on button "結帳" at bounding box center [447, 397] width 41 height 23
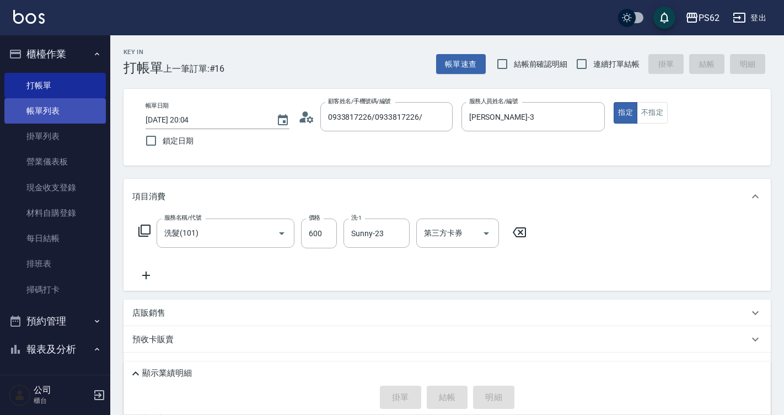
click at [46, 113] on link "帳單列表" at bounding box center [54, 110] width 101 height 25
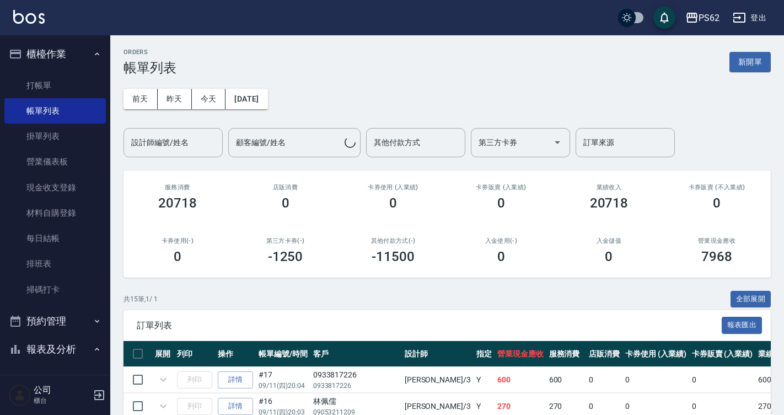
click at [179, 138] on div "設計師編號/姓名 設計師編號/姓名" at bounding box center [173, 142] width 99 height 29
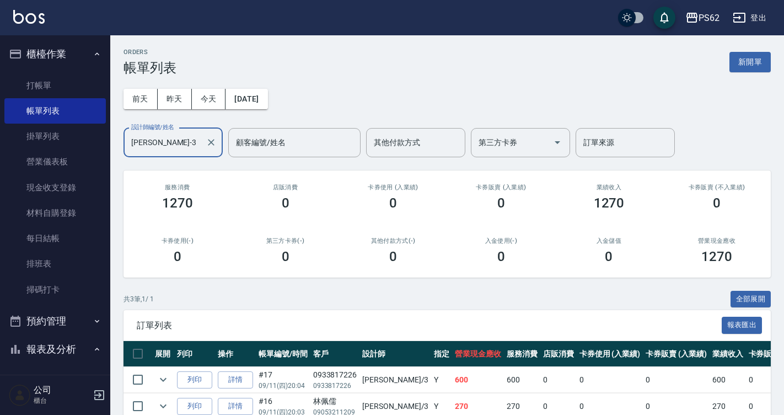
scroll to position [83, 0]
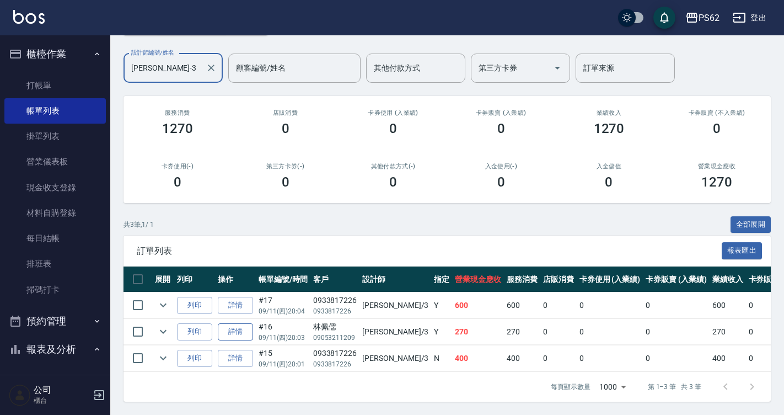
type input "Tina-3"
click at [228, 323] on link "詳情" at bounding box center [235, 331] width 35 height 17
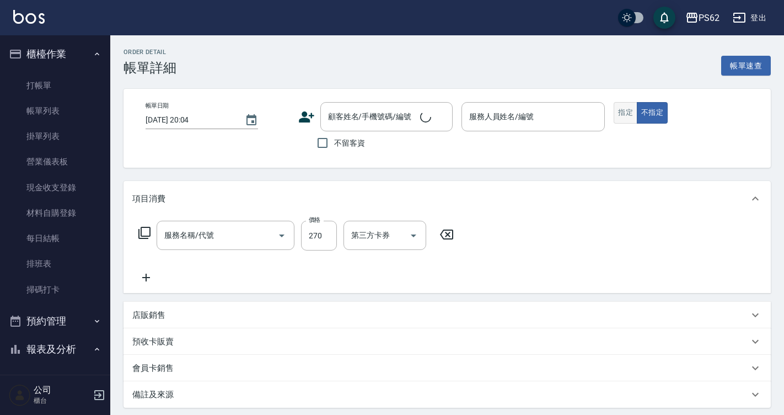
type input "2025/09/11 20:03"
type input "Tina-3"
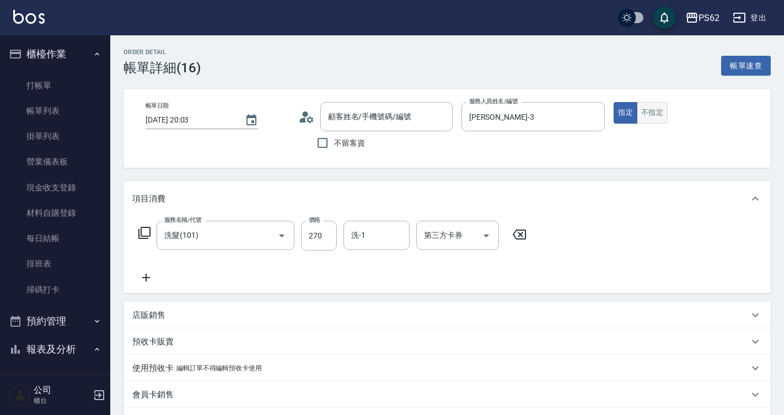
type input "林佩儒/09053211209/"
type input "洗髮(101)"
click at [647, 111] on button "不指定" at bounding box center [652, 113] width 31 height 22
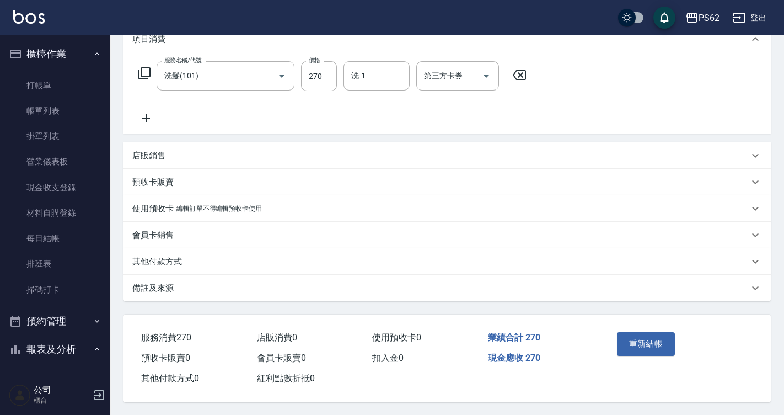
scroll to position [165, 0]
click at [662, 335] on button "重新結帳" at bounding box center [646, 342] width 58 height 23
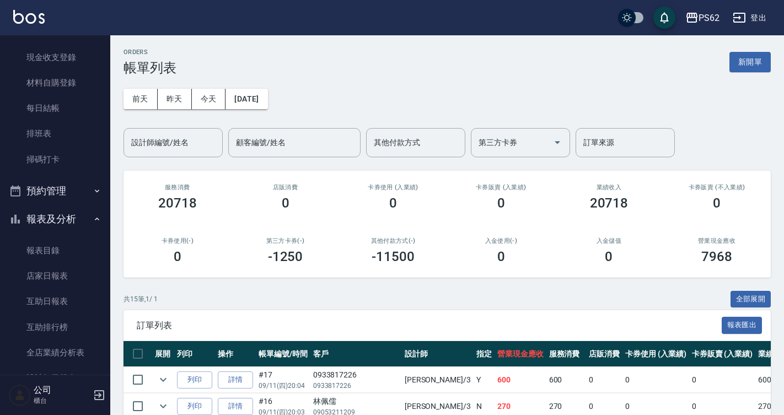
scroll to position [130, 0]
click at [67, 278] on link "店家日報表" at bounding box center [54, 276] width 101 height 25
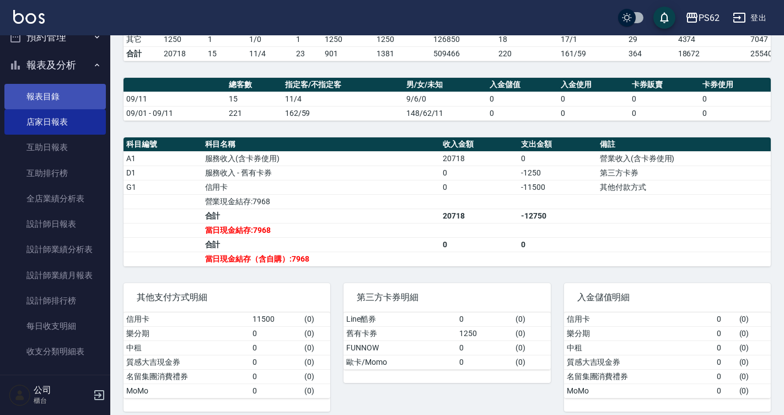
scroll to position [295, 0]
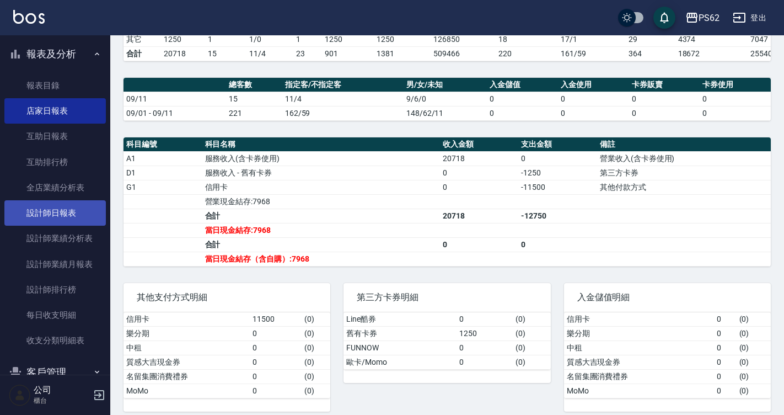
click at [51, 212] on link "設計師日報表" at bounding box center [54, 212] width 101 height 25
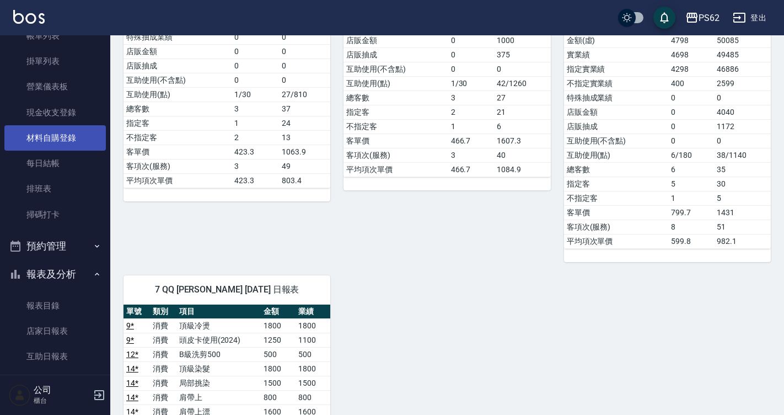
scroll to position [74, 0]
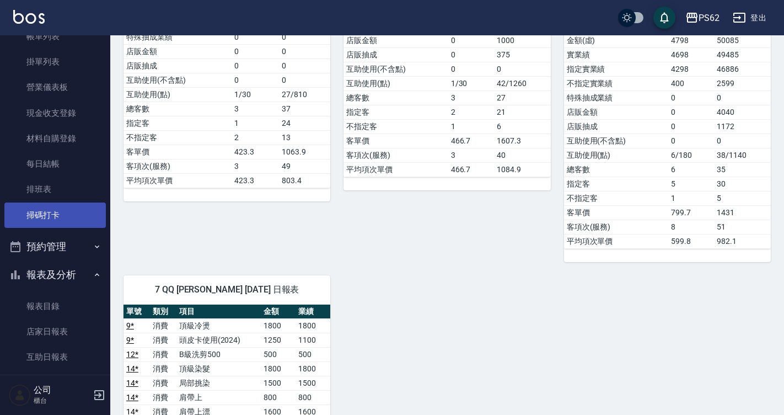
click at [60, 208] on link "掃碼打卡" at bounding box center [54, 214] width 101 height 25
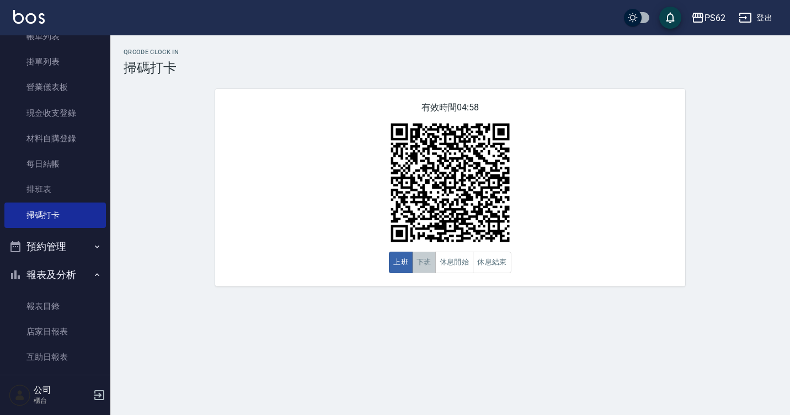
click at [429, 269] on button "下班" at bounding box center [424, 262] width 24 height 22
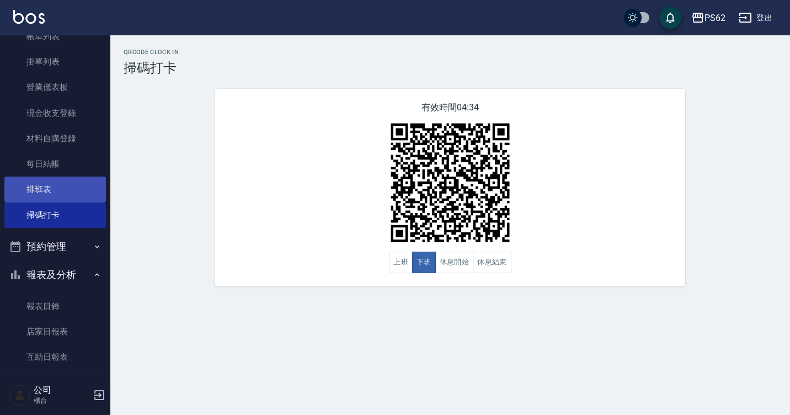
click at [24, 188] on link "排班表" at bounding box center [54, 188] width 101 height 25
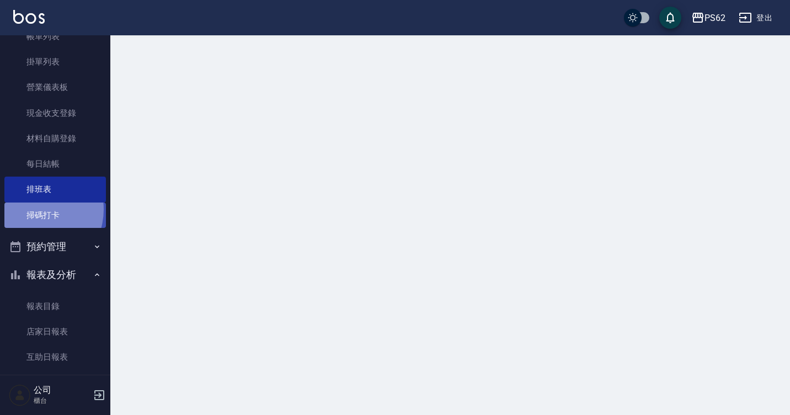
click at [35, 210] on link "掃碼打卡" at bounding box center [54, 214] width 101 height 25
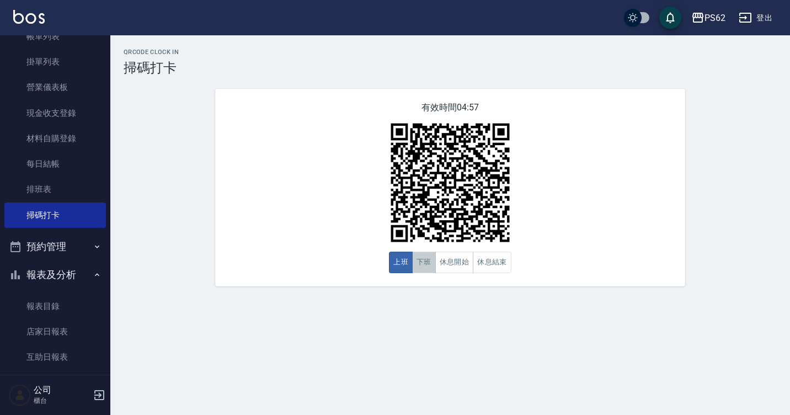
click at [431, 270] on button "下班" at bounding box center [424, 262] width 24 height 22
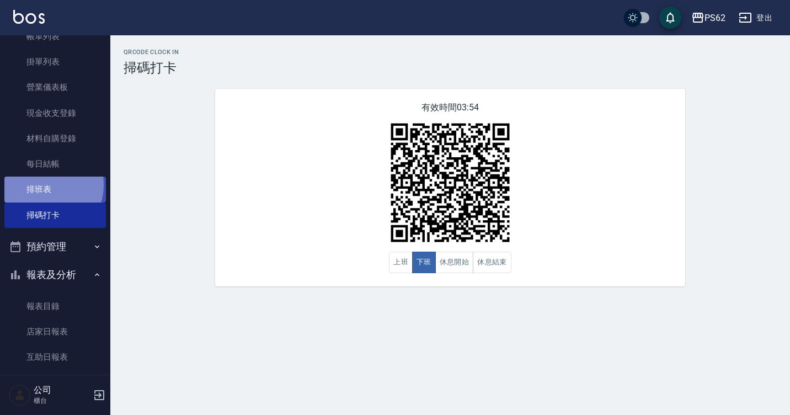
click at [44, 185] on link "排班表" at bounding box center [54, 188] width 101 height 25
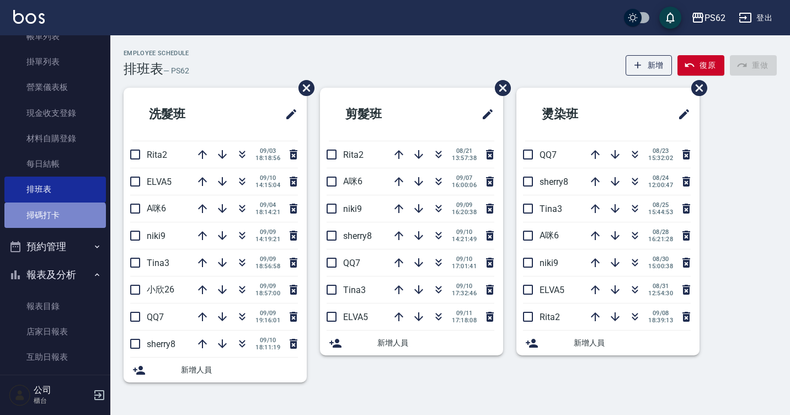
click at [54, 224] on link "掃碼打卡" at bounding box center [54, 214] width 101 height 25
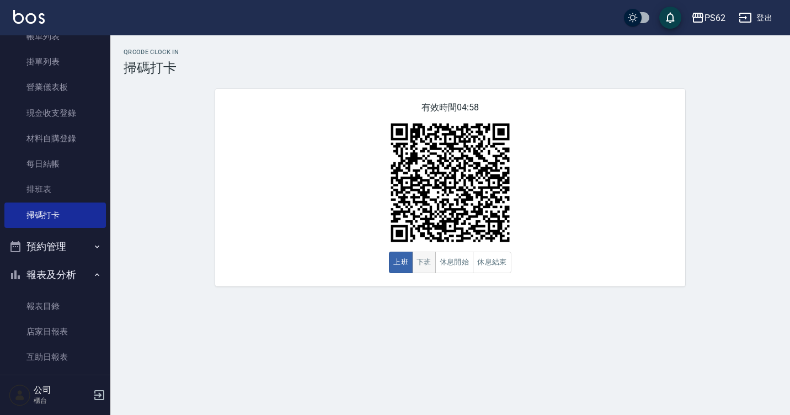
click at [422, 266] on button "下班" at bounding box center [424, 262] width 24 height 22
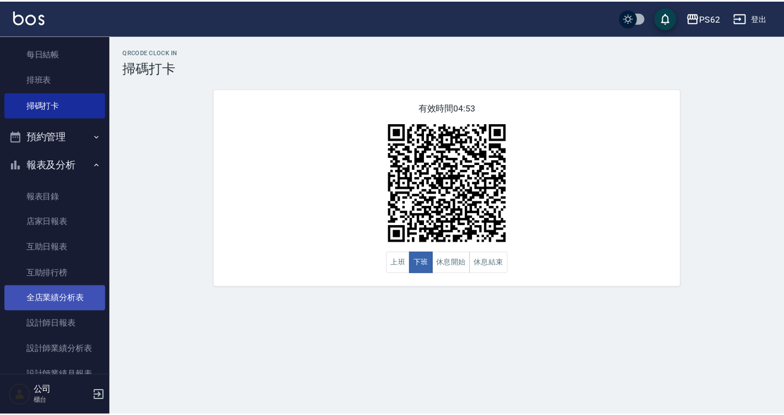
scroll to position [350, 0]
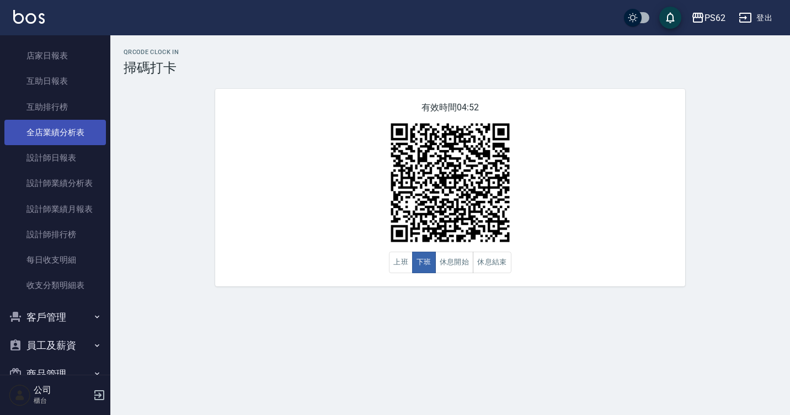
click at [77, 143] on link "全店業績分析表" at bounding box center [54, 132] width 101 height 25
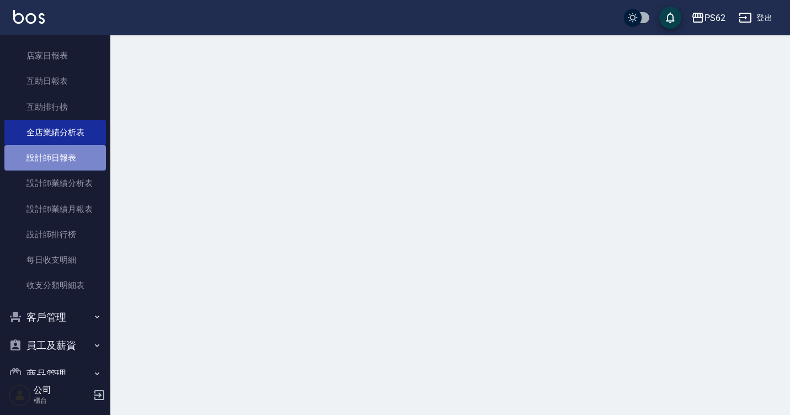
click at [68, 160] on link "設計師日報表" at bounding box center [54, 157] width 101 height 25
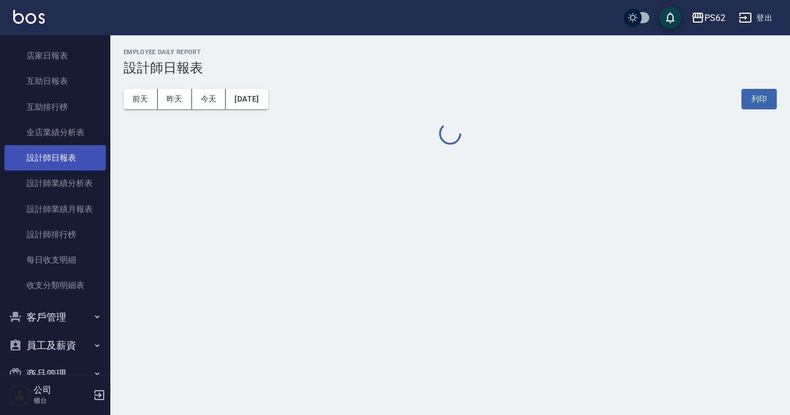
click at [68, 160] on link "設計師日報表" at bounding box center [54, 157] width 101 height 25
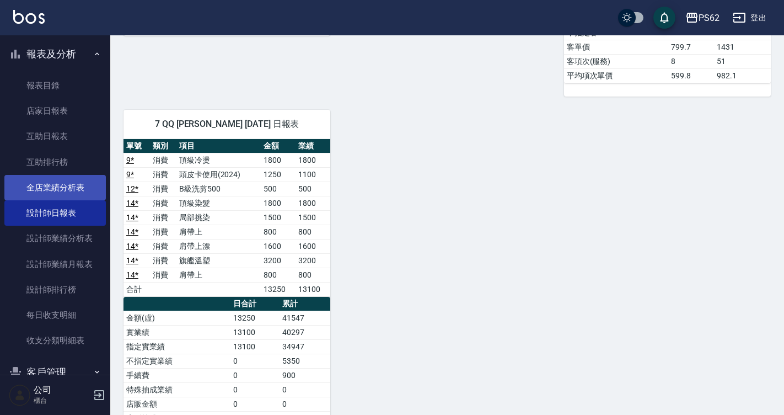
scroll to position [19, 0]
